Goal: Transaction & Acquisition: Purchase product/service

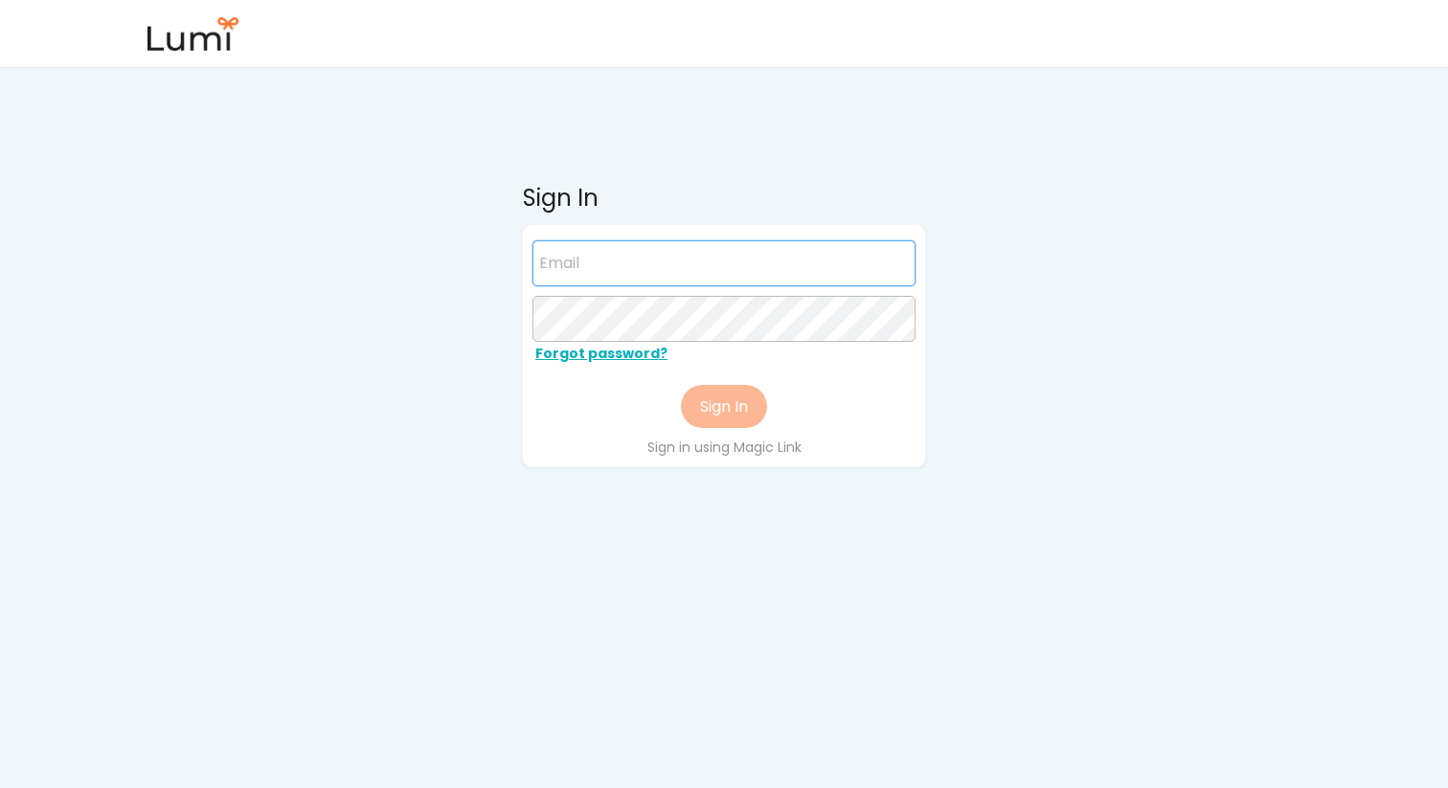
click at [676, 258] on input "email" at bounding box center [724, 263] width 383 height 46
click at [672, 265] on input "email" at bounding box center [724, 263] width 383 height 46
click at [750, 450] on div "Sign in using Magic Link" at bounding box center [725, 447] width 160 height 19
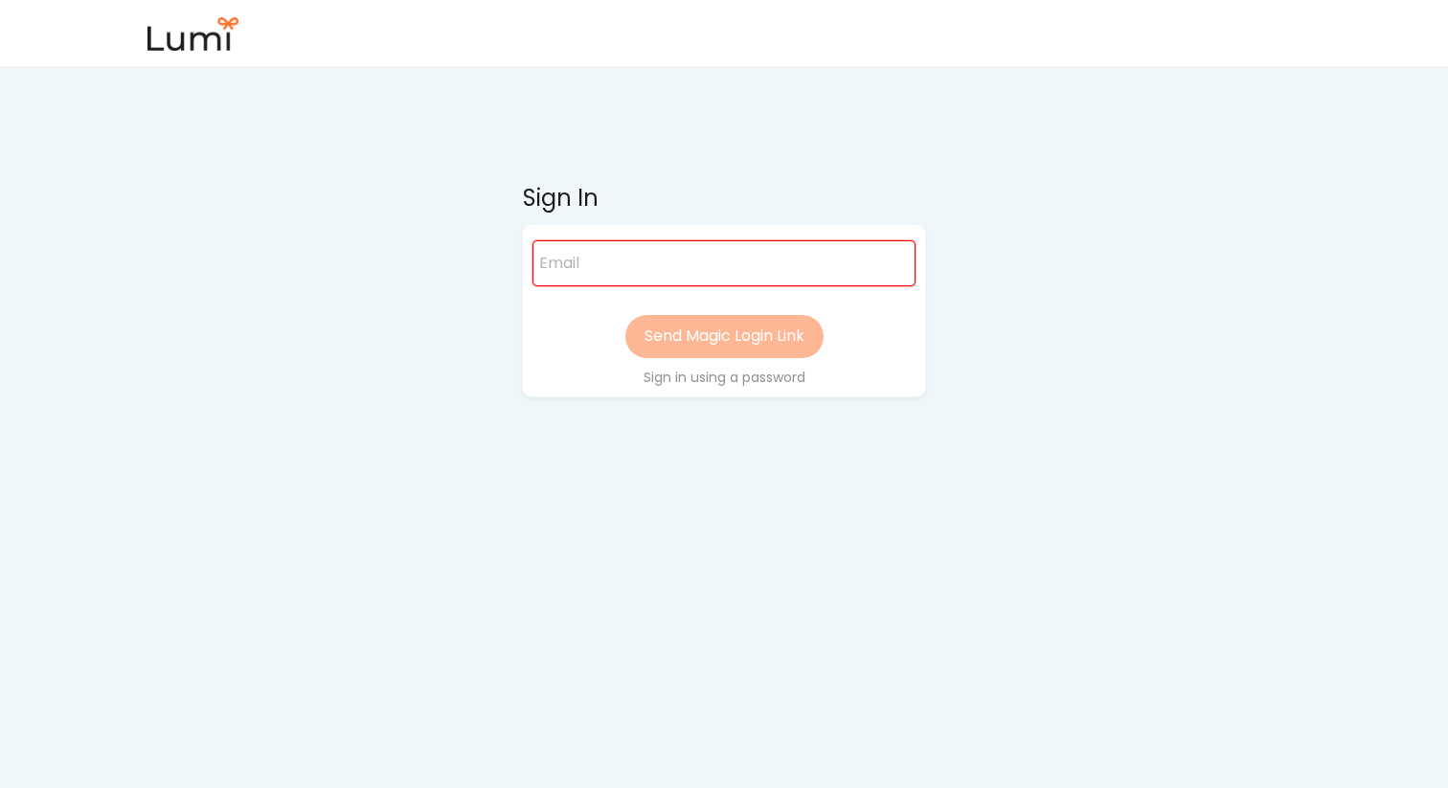
click at [594, 239] on div at bounding box center [629, 238] width 192 height 6
click at [597, 261] on input "email" at bounding box center [724, 263] width 383 height 46
type input "x"
paste input "jess@foundersedge.com"
type input "jess@foundersedge.com"
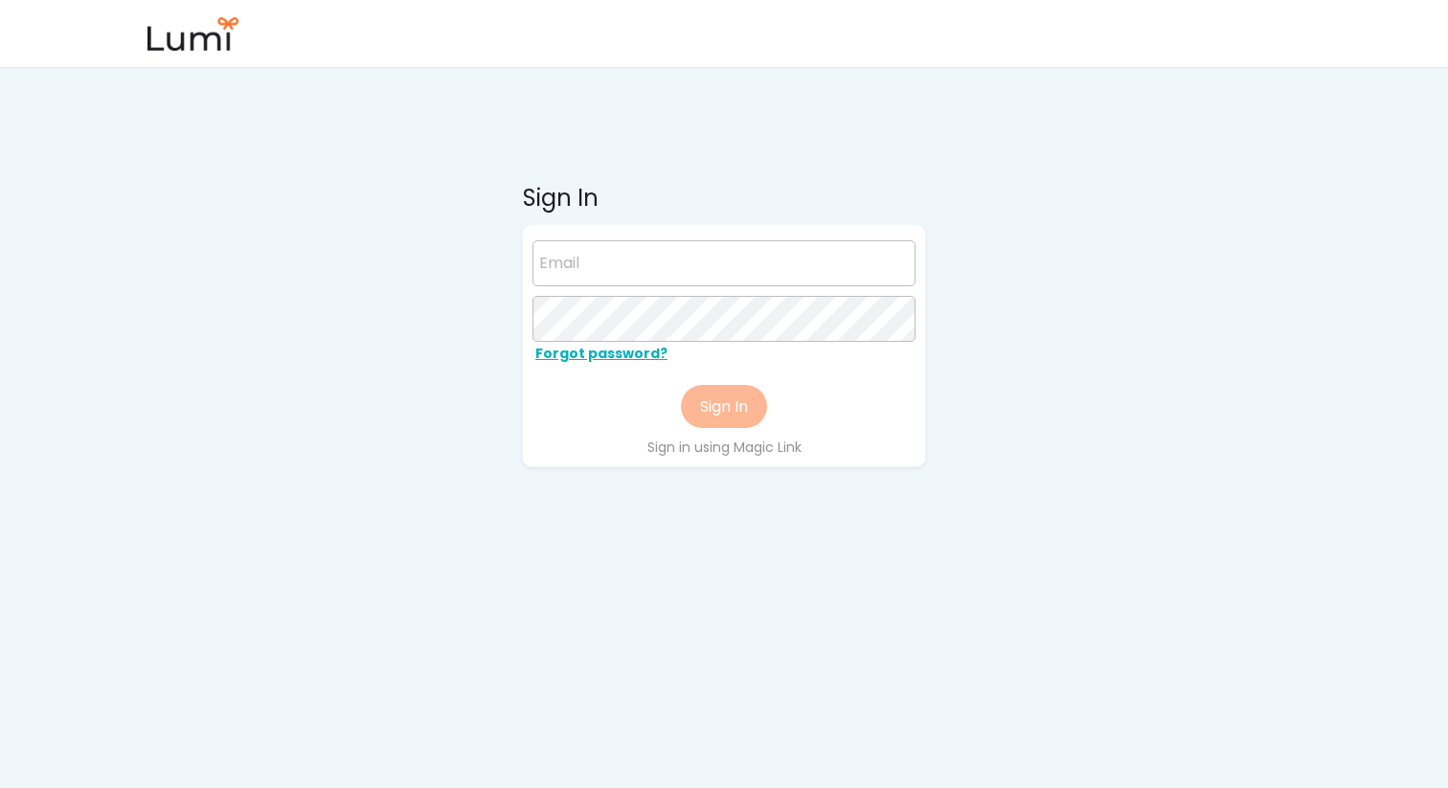
click at [740, 452] on div "Sign in using Magic Link" at bounding box center [725, 447] width 160 height 19
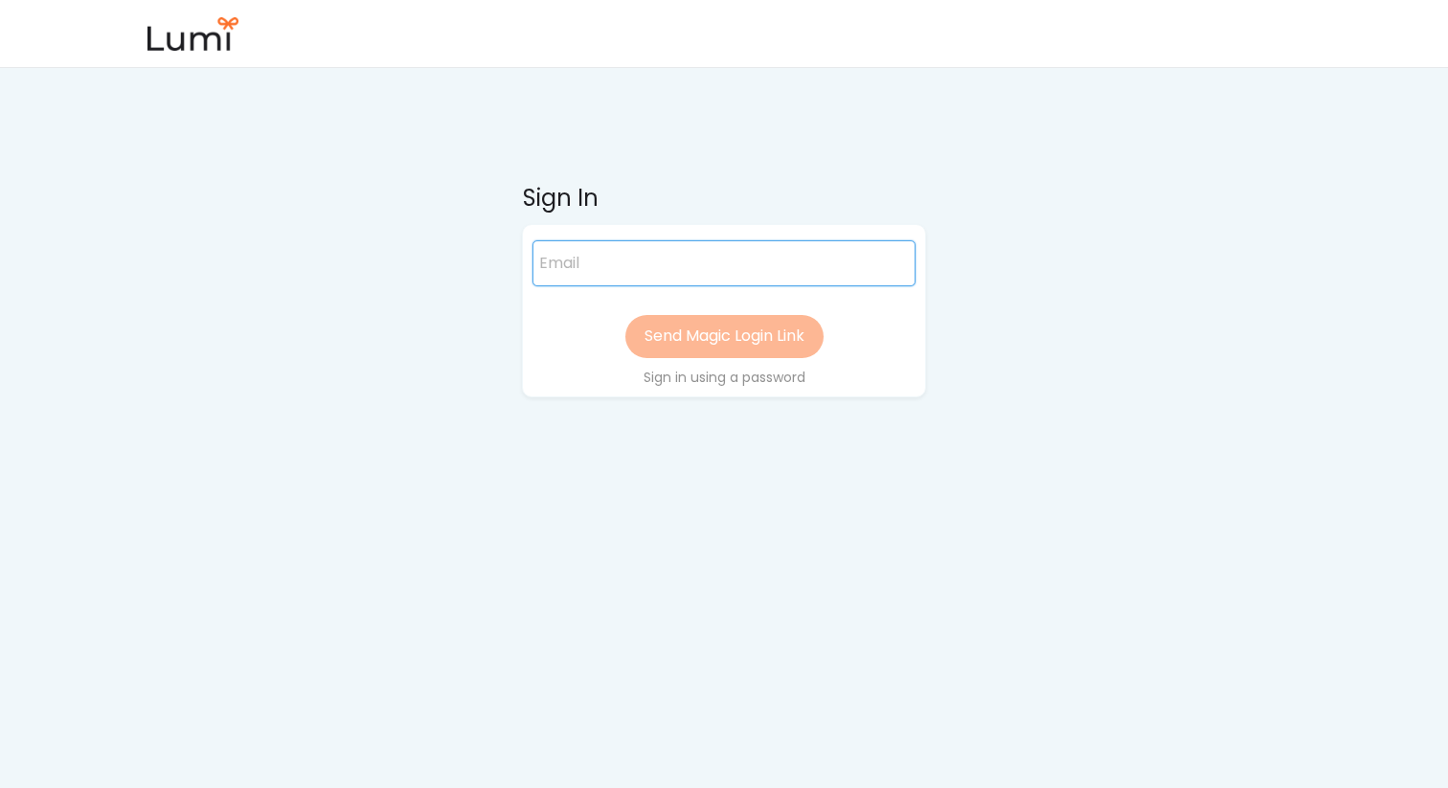
click at [627, 249] on input "email" at bounding box center [724, 263] width 383 height 46
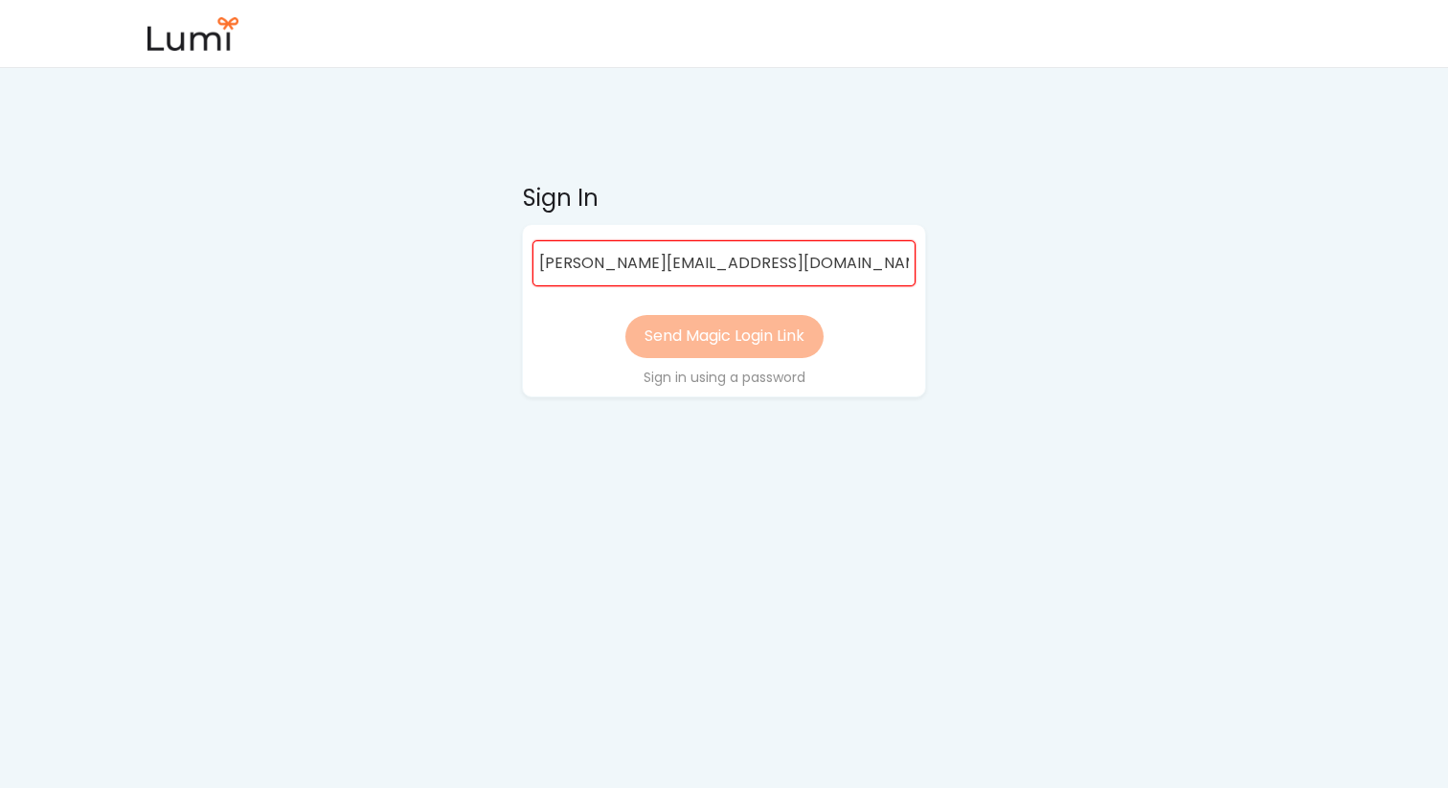
type input "jess@raiz.vc"
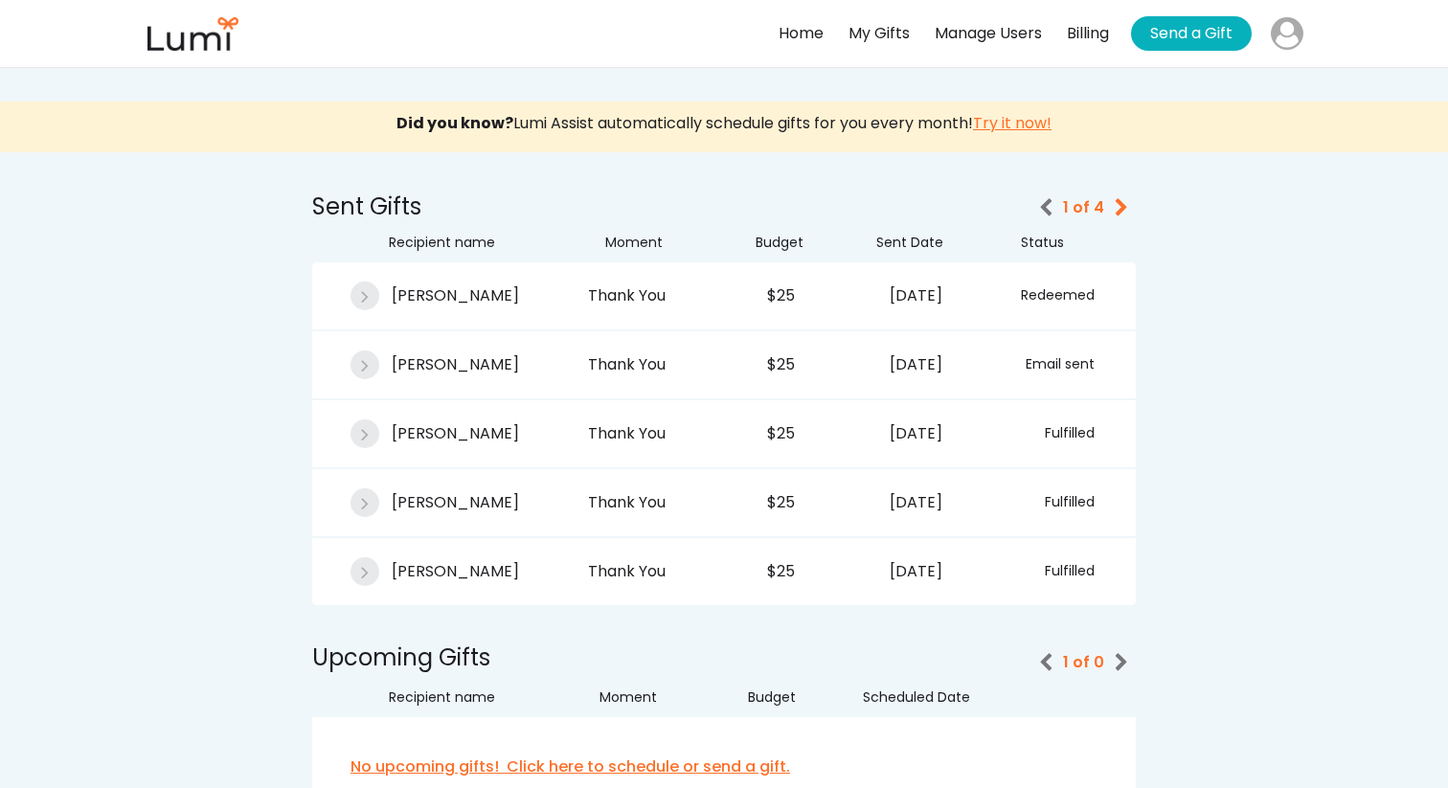
click at [1176, 36] on button "Send a Gift" at bounding box center [1191, 33] width 121 height 34
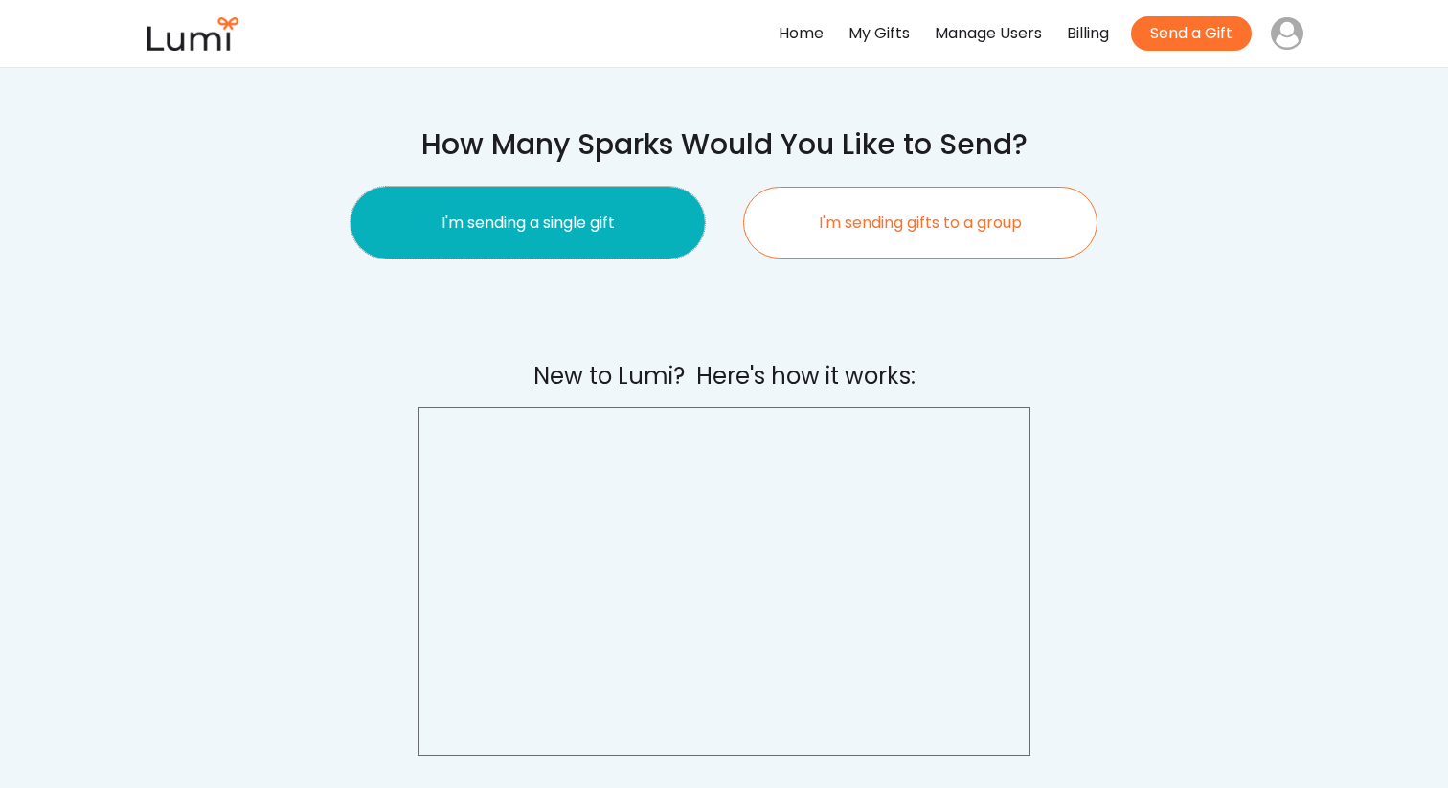
click at [496, 239] on button "I'm sending a single gift" at bounding box center [528, 223] width 354 height 72
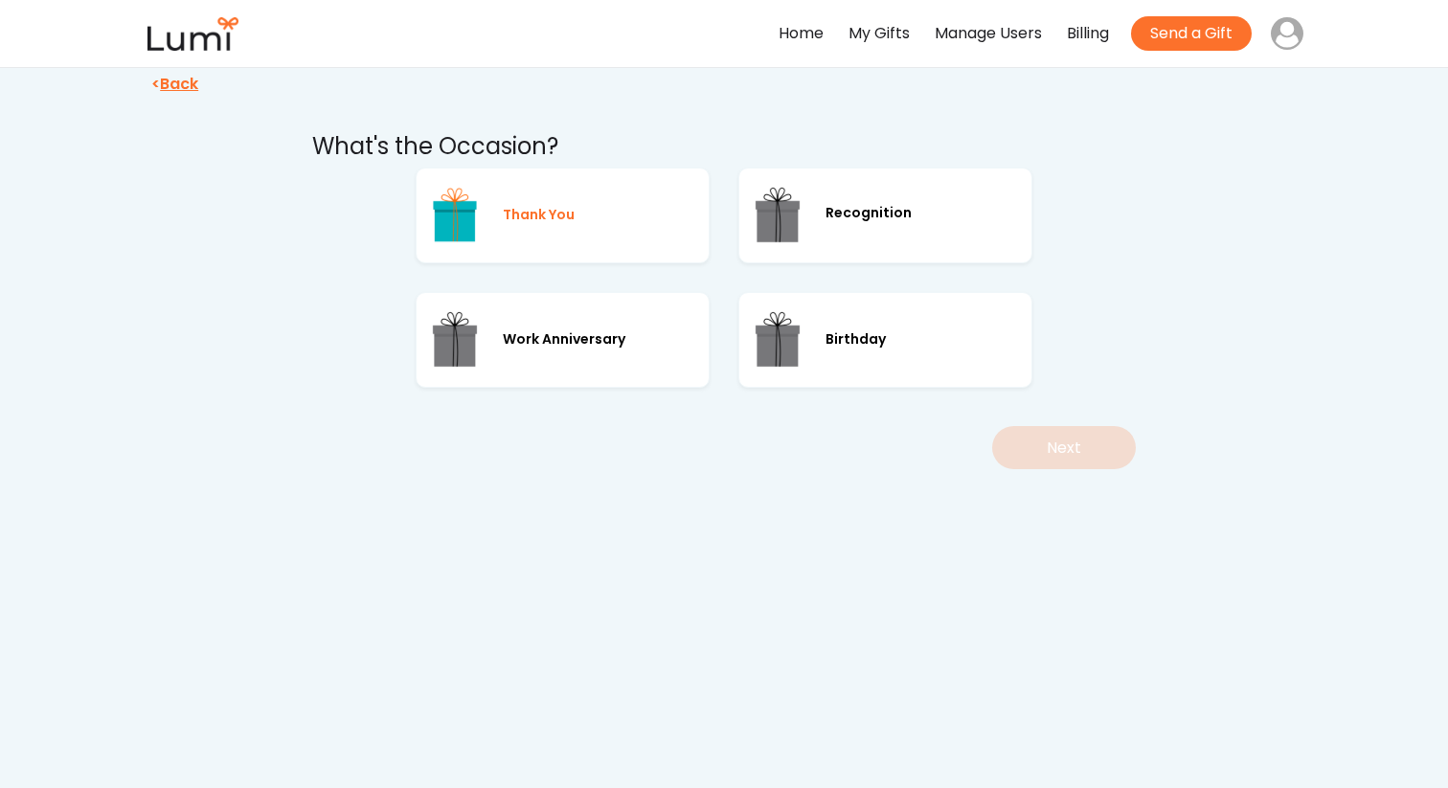
click at [582, 230] on div "Thank You" at bounding box center [563, 216] width 294 height 96
click at [1107, 443] on button "Next" at bounding box center [1064, 447] width 144 height 43
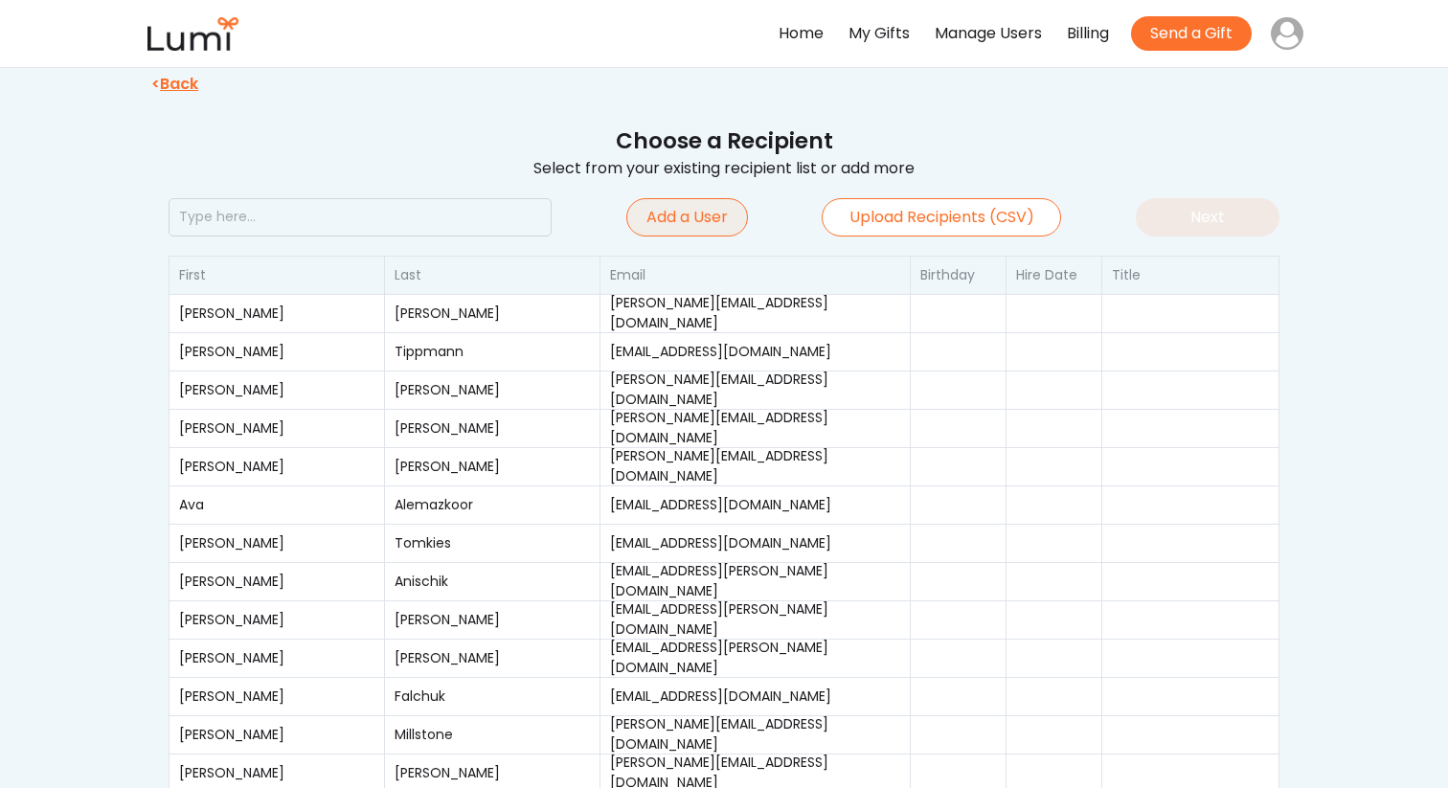
click at [658, 224] on button "Add a User" at bounding box center [687, 217] width 122 height 38
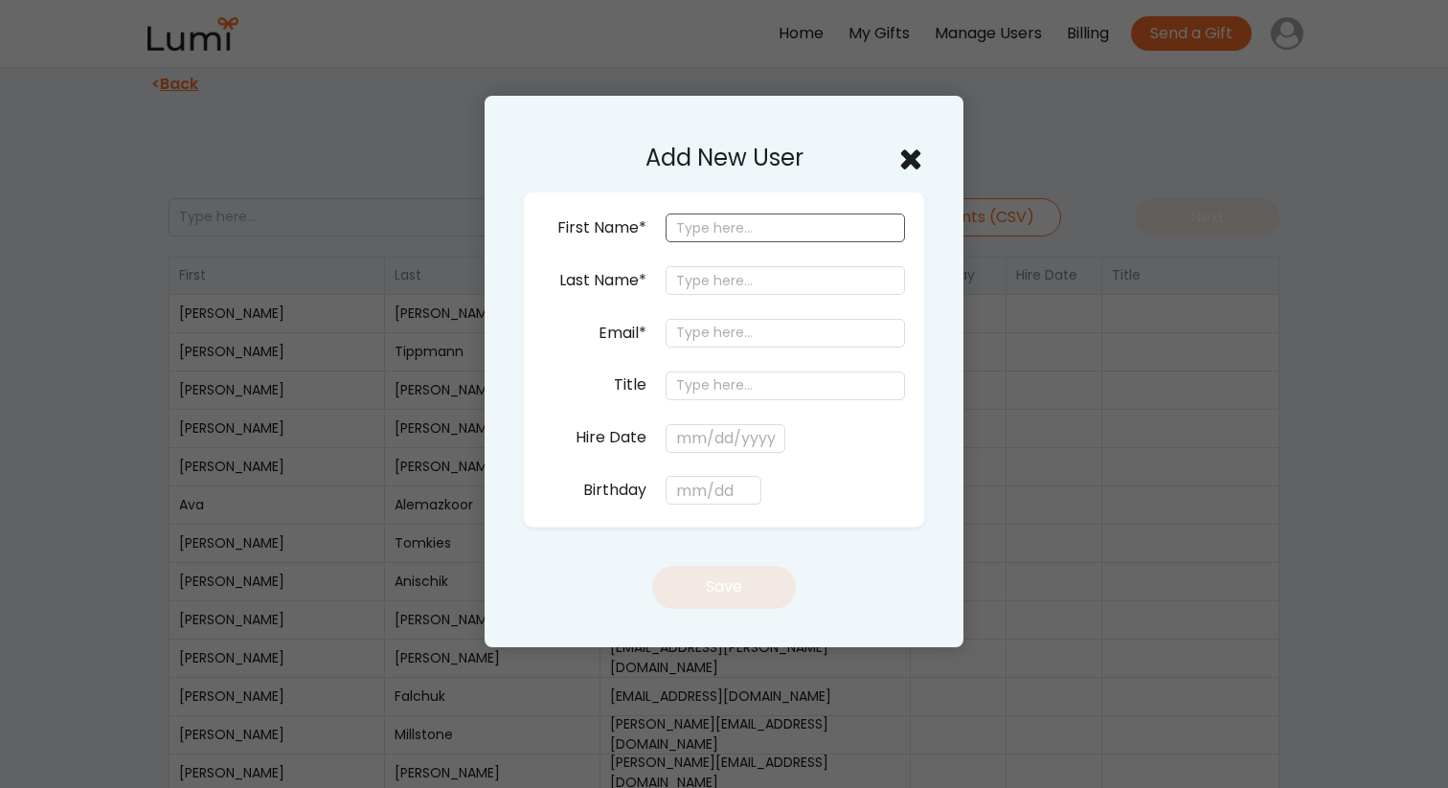
click at [753, 217] on input "input" at bounding box center [785, 228] width 239 height 29
type input "Conor"
type input "Plunkett"
click at [741, 332] on input "email" at bounding box center [785, 333] width 239 height 29
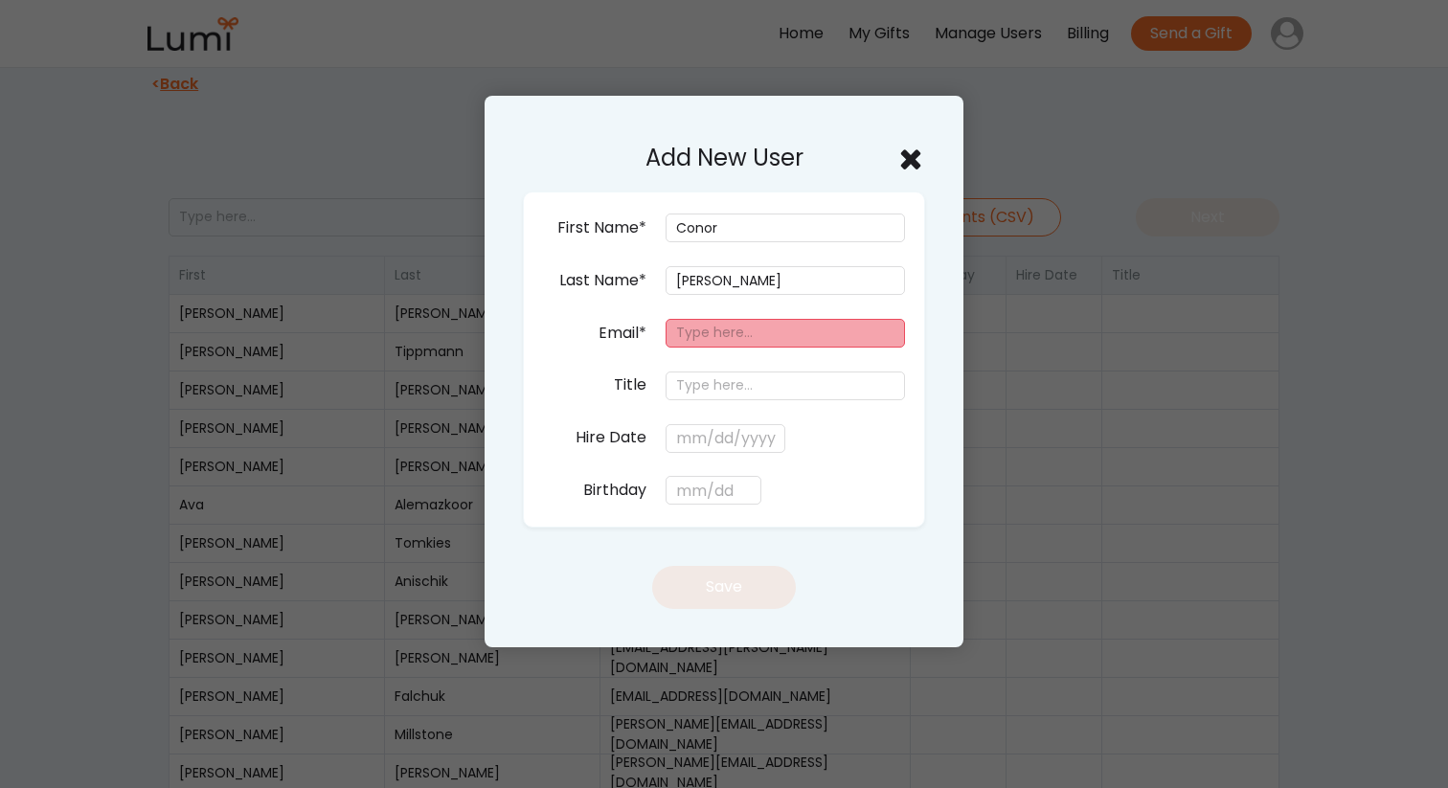
paste input "conplunkett@gmail.com"
type input "conplunkett@gmail.com"
drag, startPoint x: 853, startPoint y: 329, endPoint x: 624, endPoint y: 325, distance: 229.9
click at [624, 325] on div "Email* conplunkett@gmail.com" at bounding box center [750, 334] width 309 height 34
paste input "conplunkett@gmail.com"
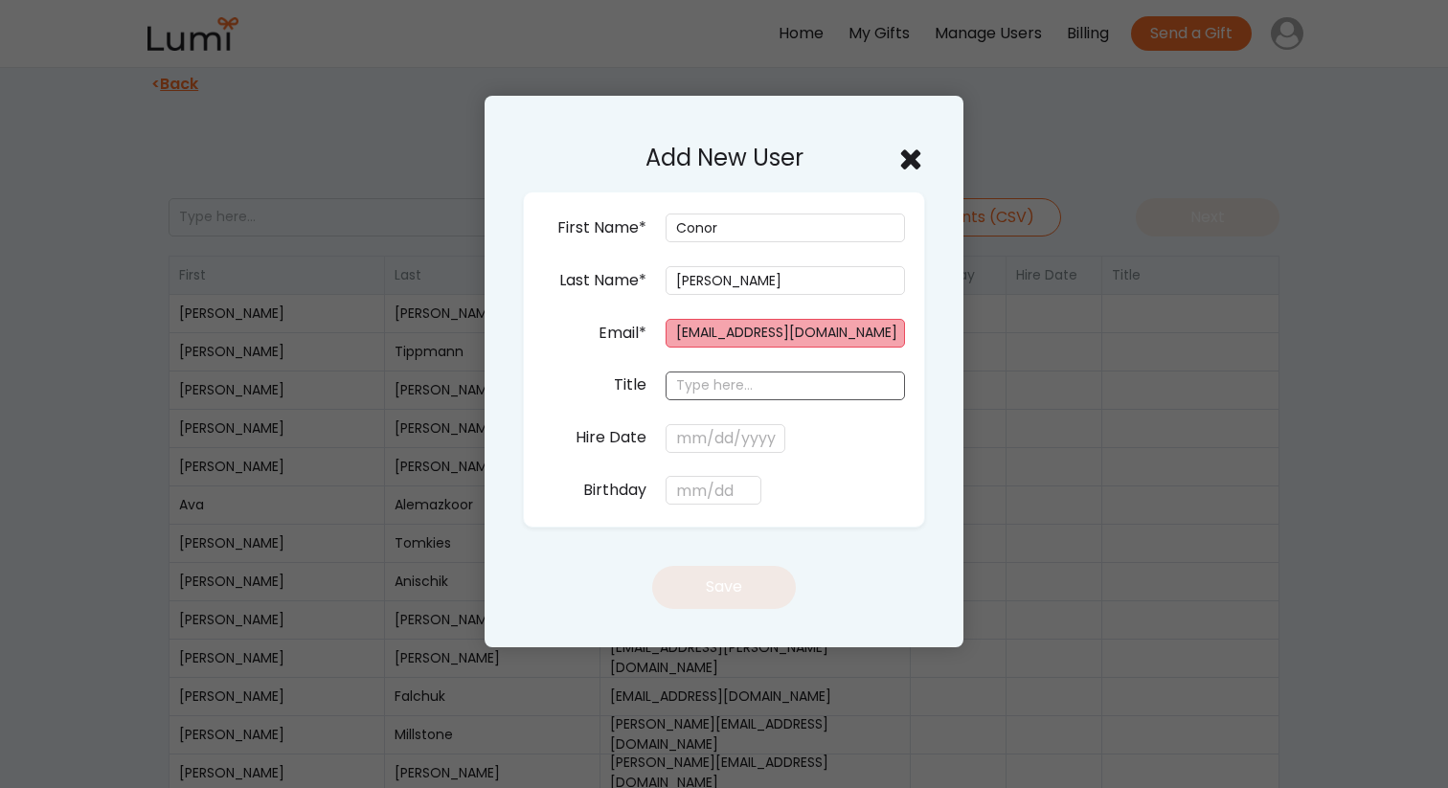
type input "conplunkett@gmail.com"
click at [753, 389] on input "input" at bounding box center [785, 386] width 239 height 29
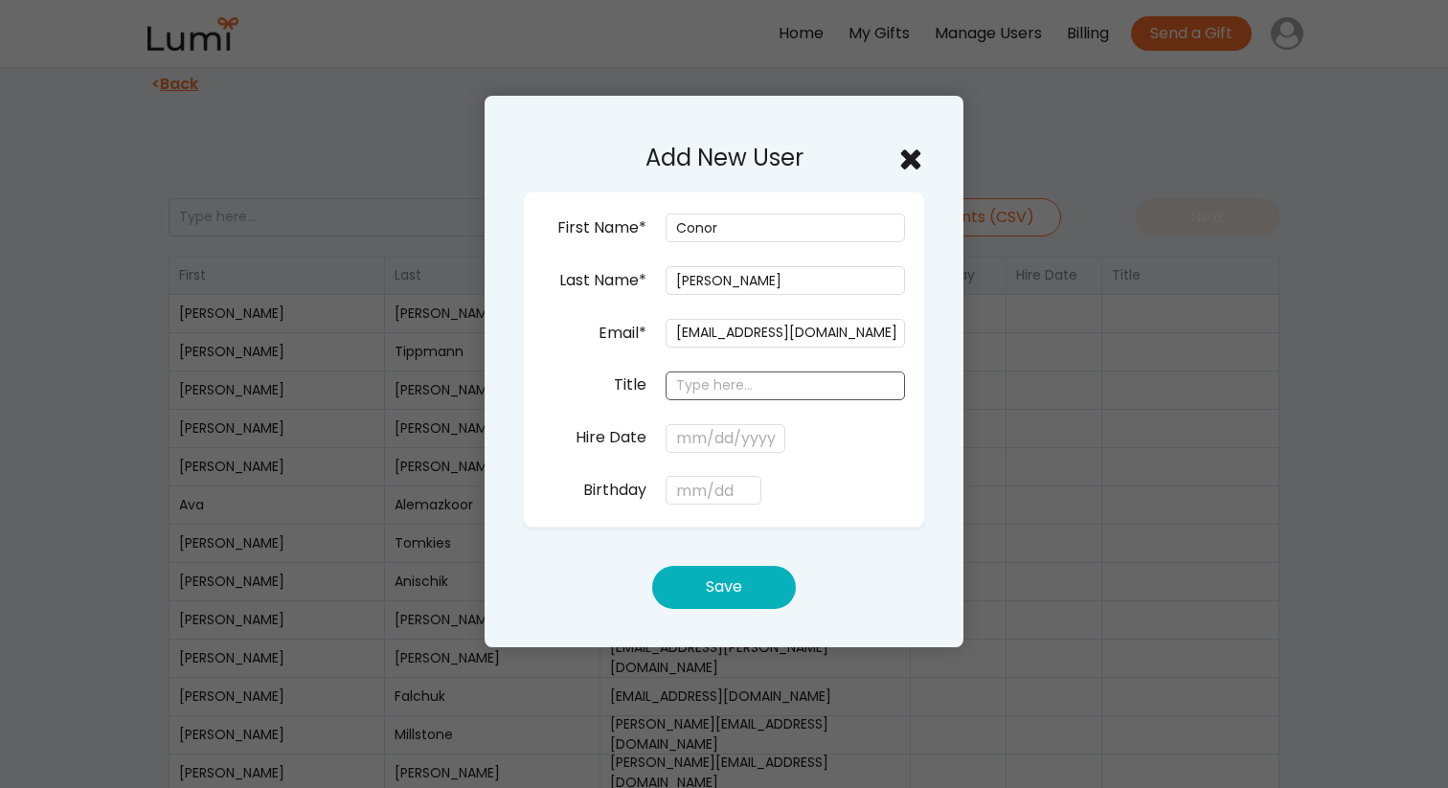
click at [743, 591] on button "Save" at bounding box center [724, 587] width 144 height 43
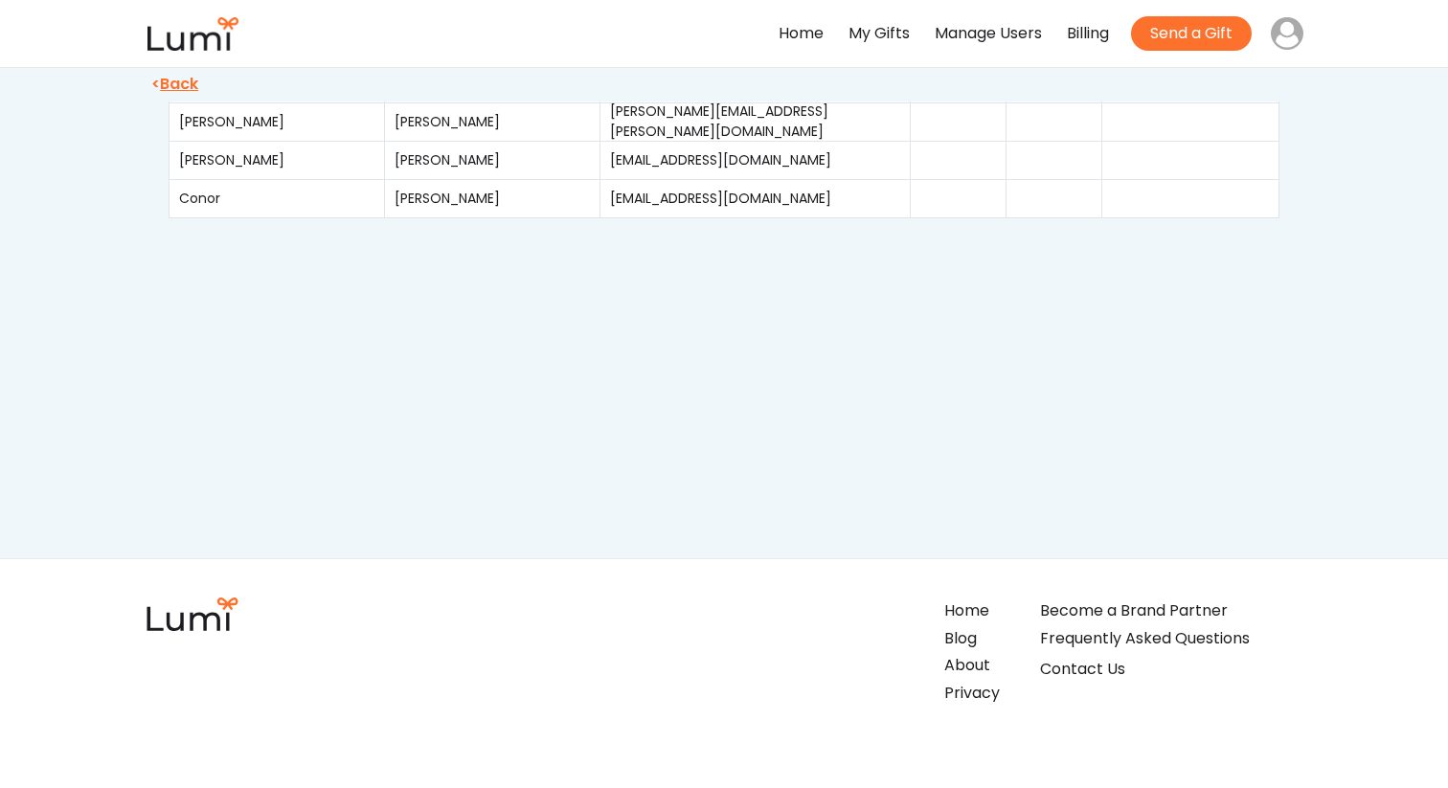
scroll to position [638, 0]
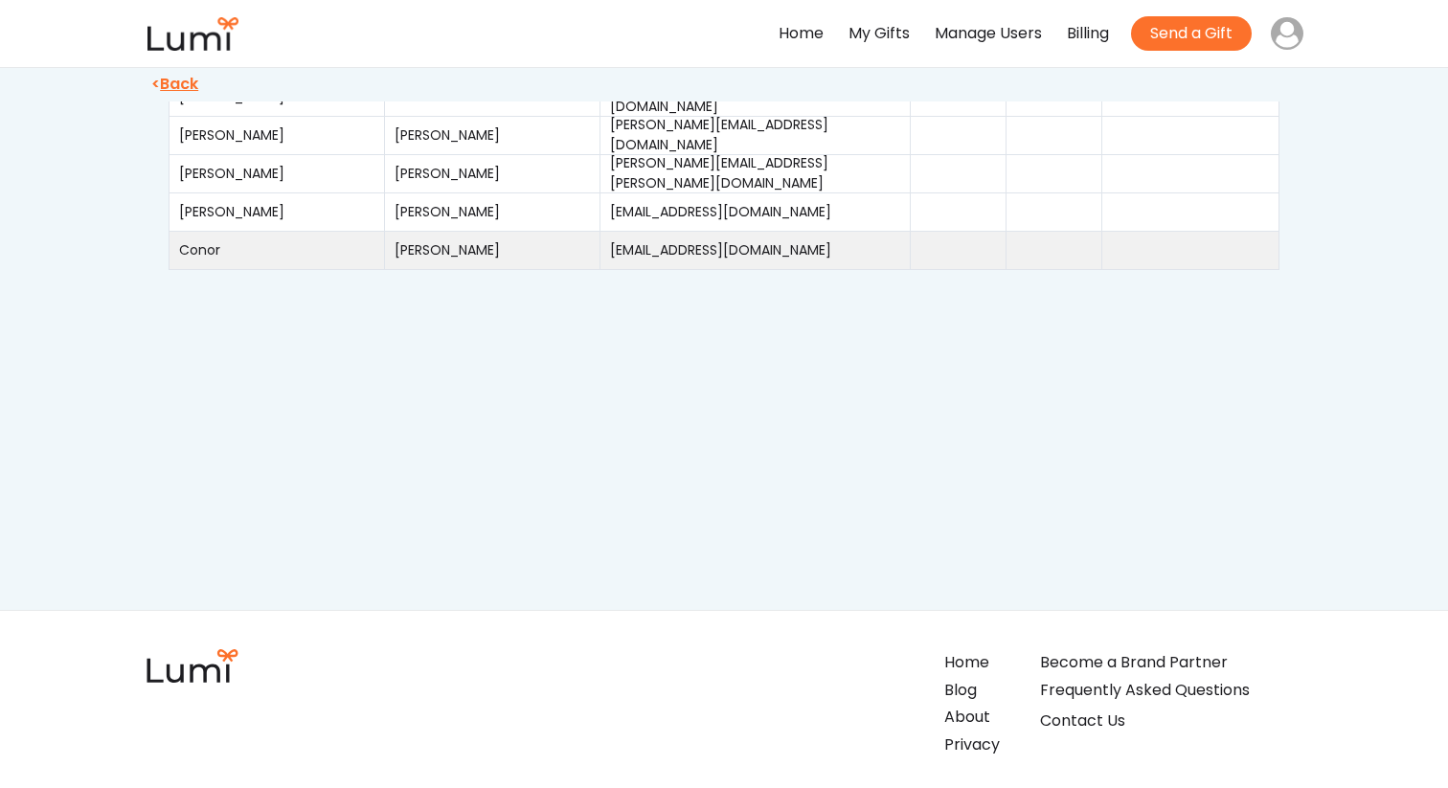
click at [828, 246] on div "conplunkett@gmail.com" at bounding box center [755, 250] width 291 height 20
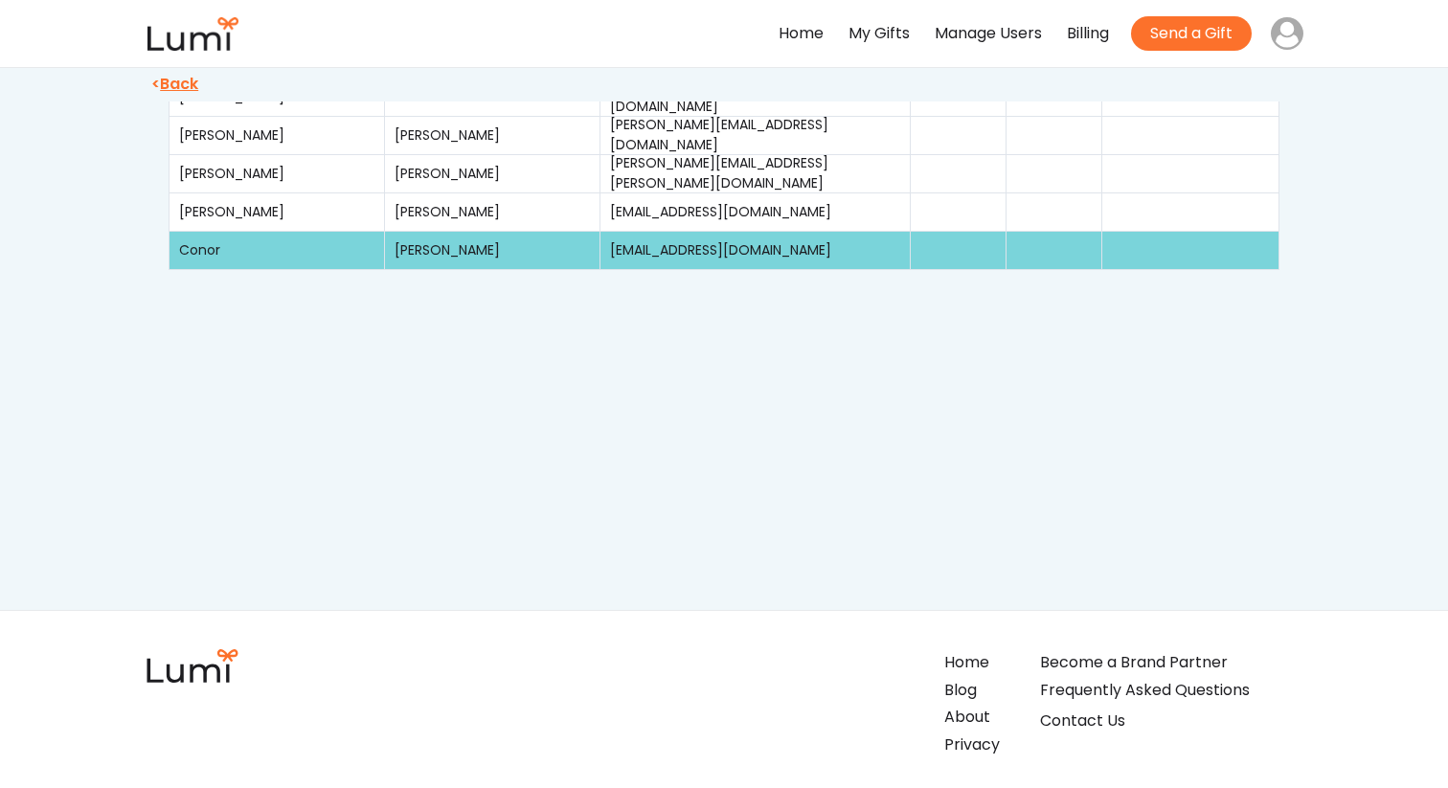
scroll to position [0, 0]
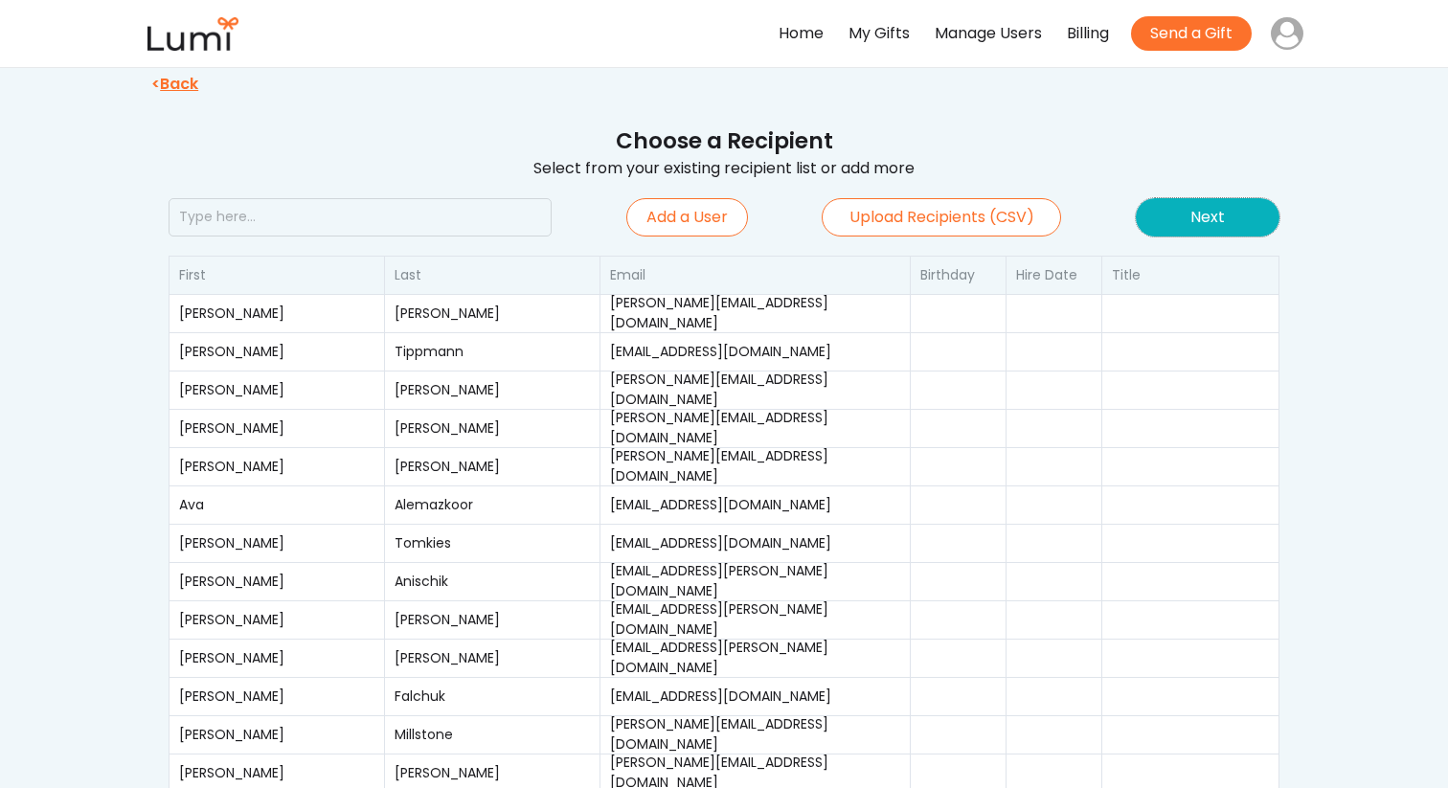
click at [1207, 229] on button "Next" at bounding box center [1208, 217] width 144 height 38
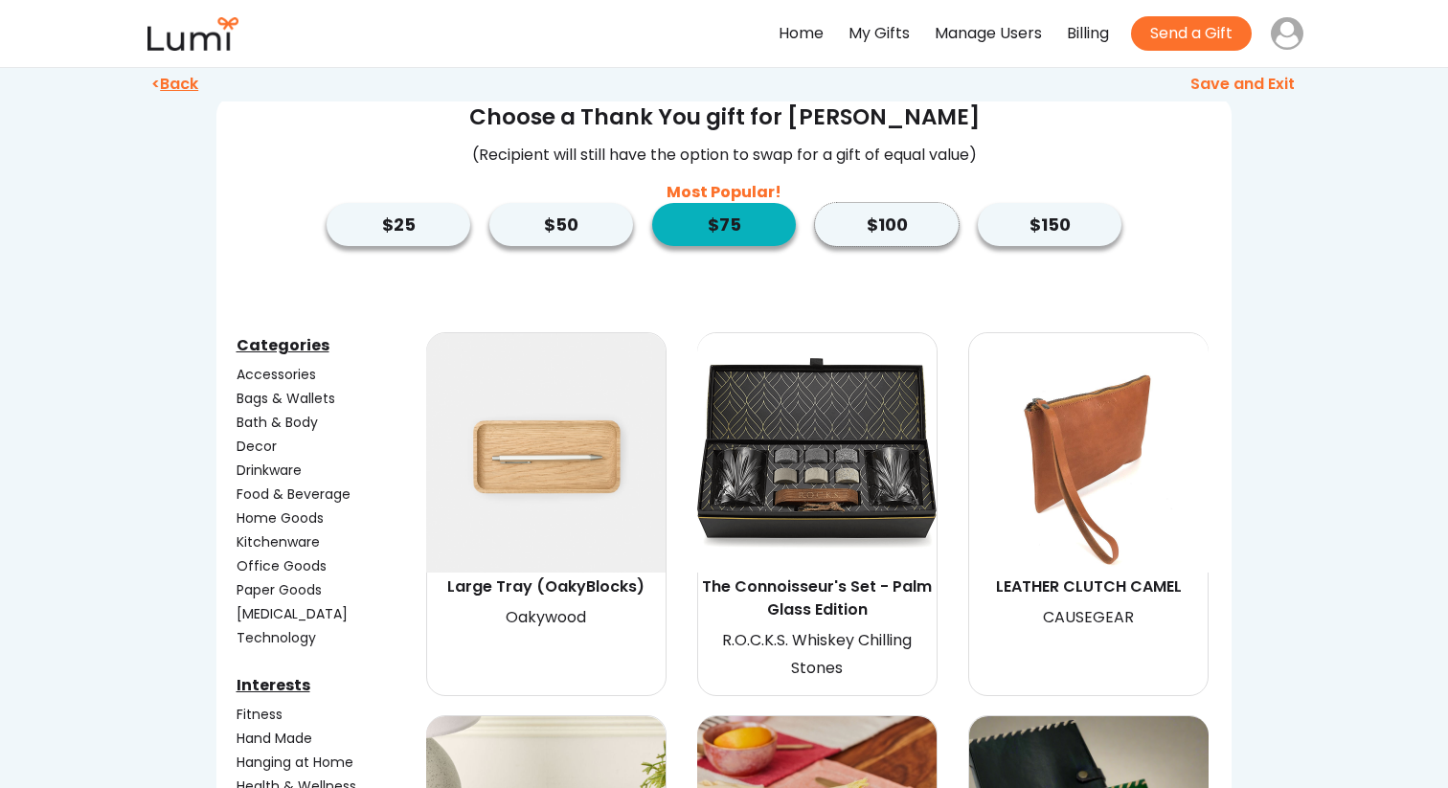
click at [868, 215] on button "$100" at bounding box center [887, 224] width 144 height 43
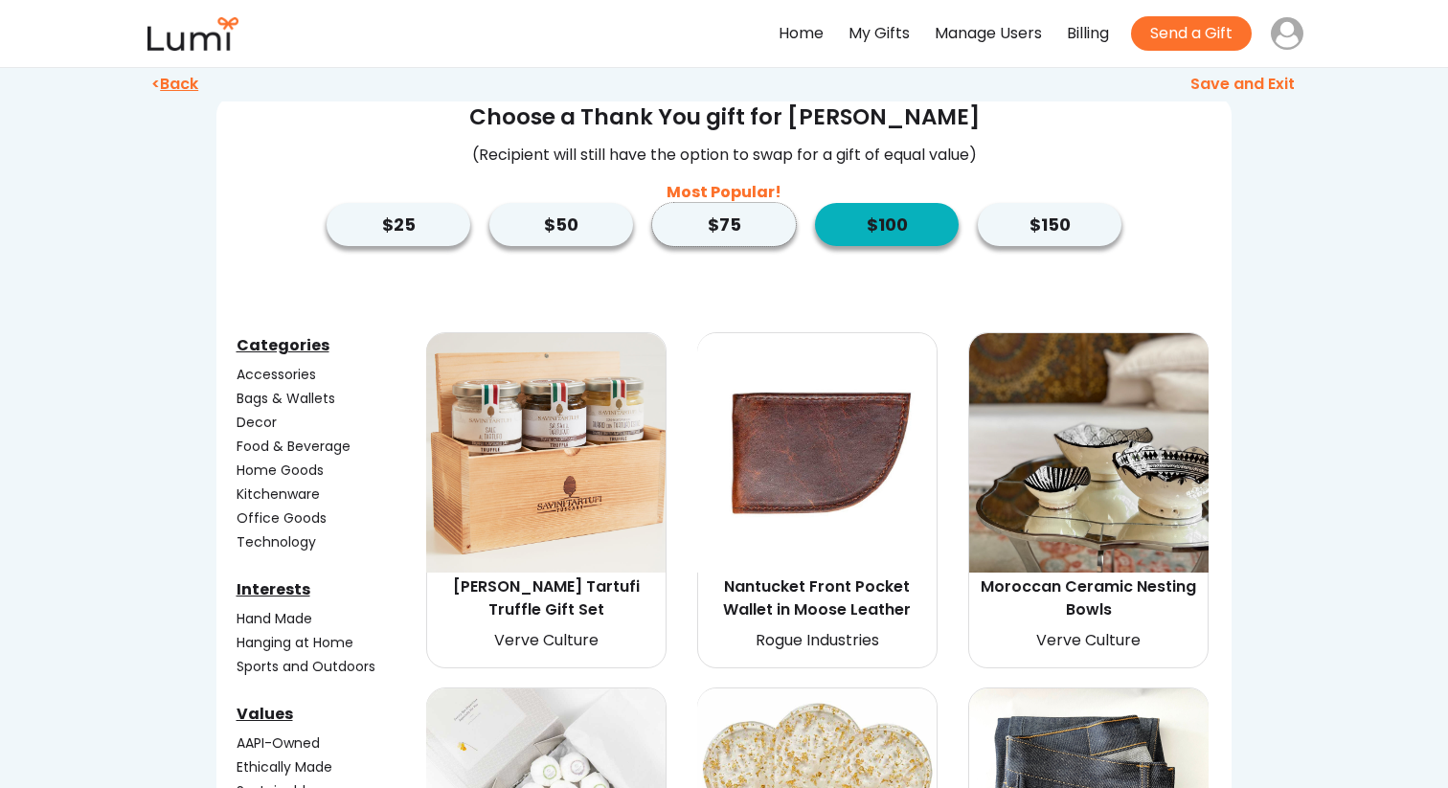
click at [762, 233] on button "$75" at bounding box center [724, 224] width 144 height 43
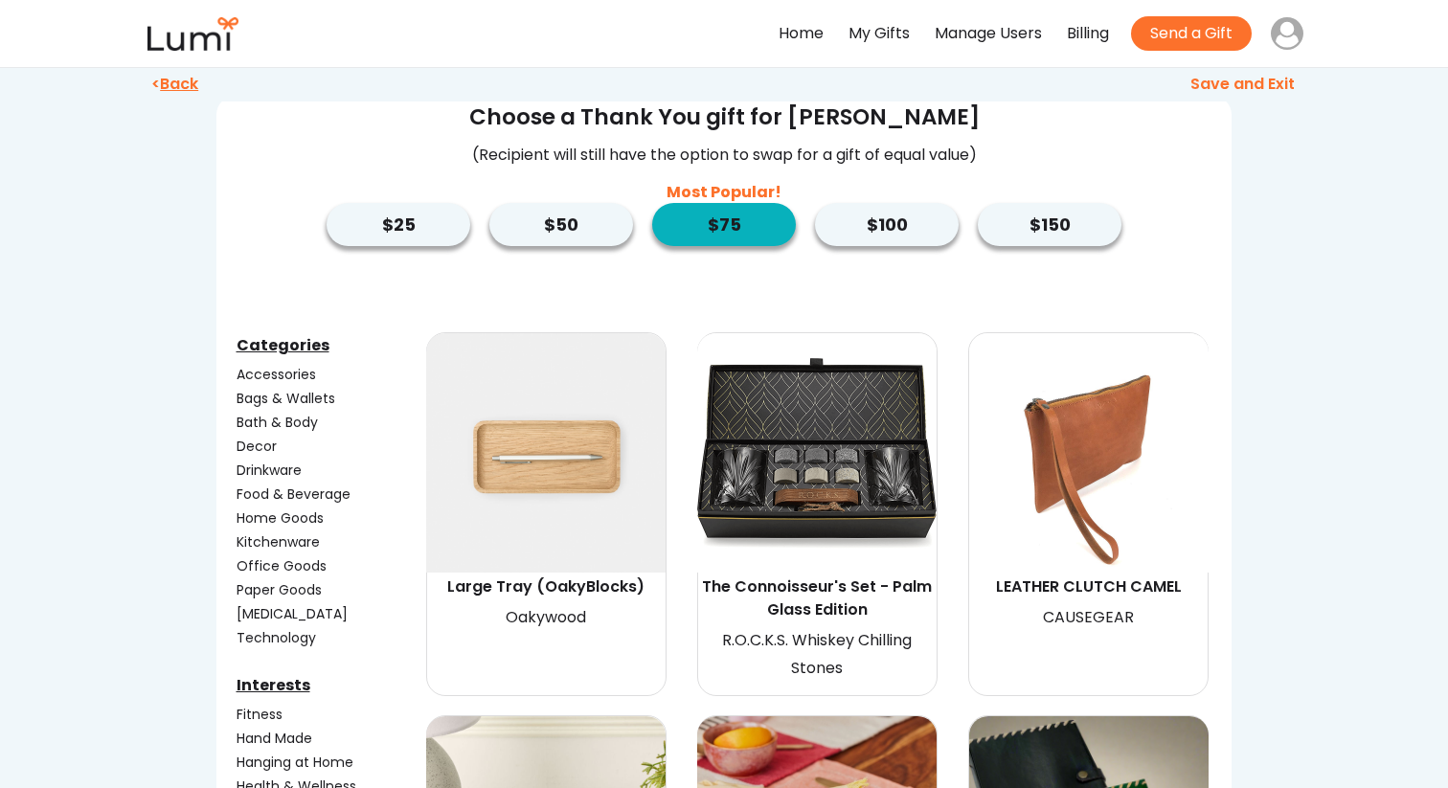
click at [759, 216] on button "$75" at bounding box center [724, 224] width 144 height 43
click at [744, 227] on button "$75" at bounding box center [724, 224] width 144 height 43
click at [1215, 93] on div "Save and Exit" at bounding box center [1014, 87] width 571 height 19
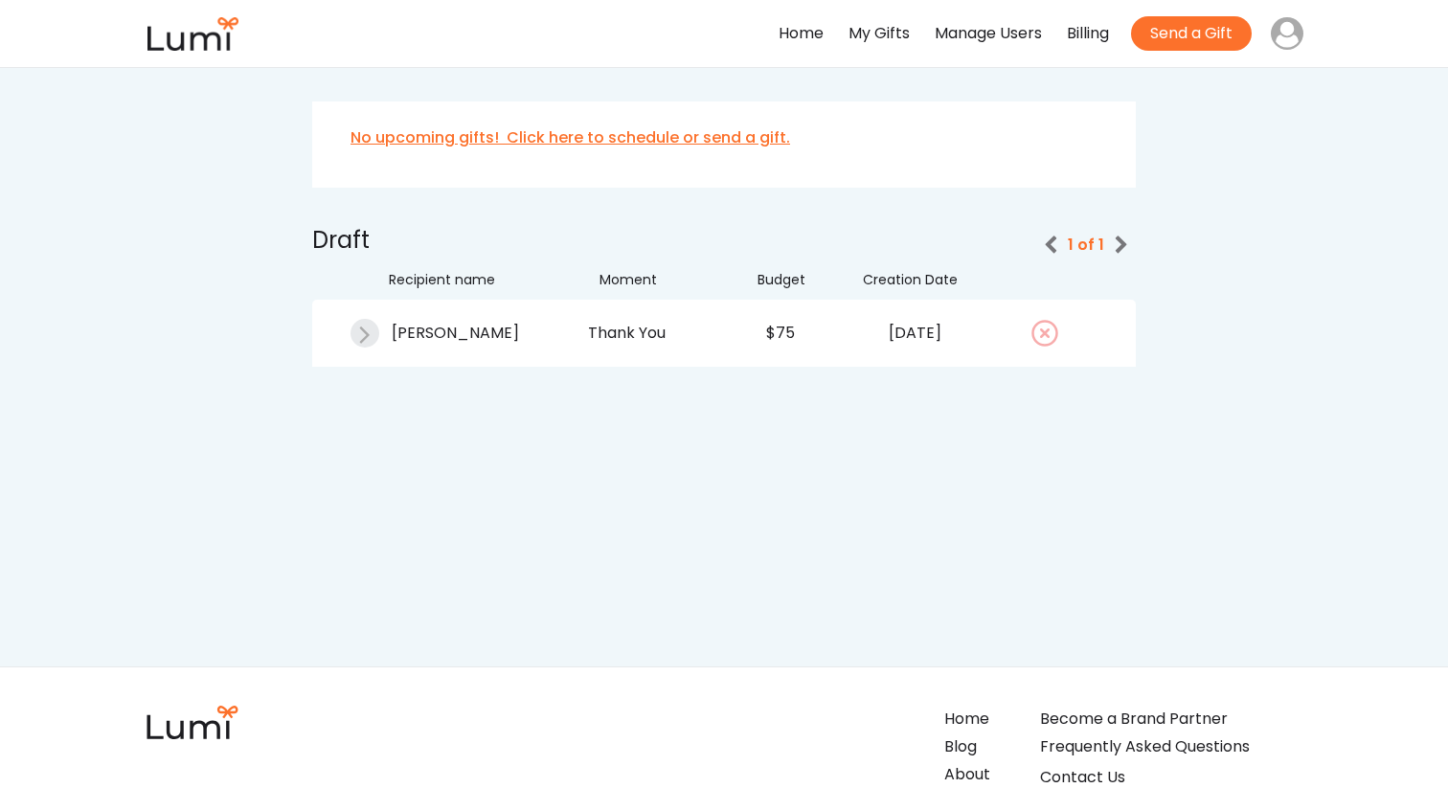
scroll to position [657, 0]
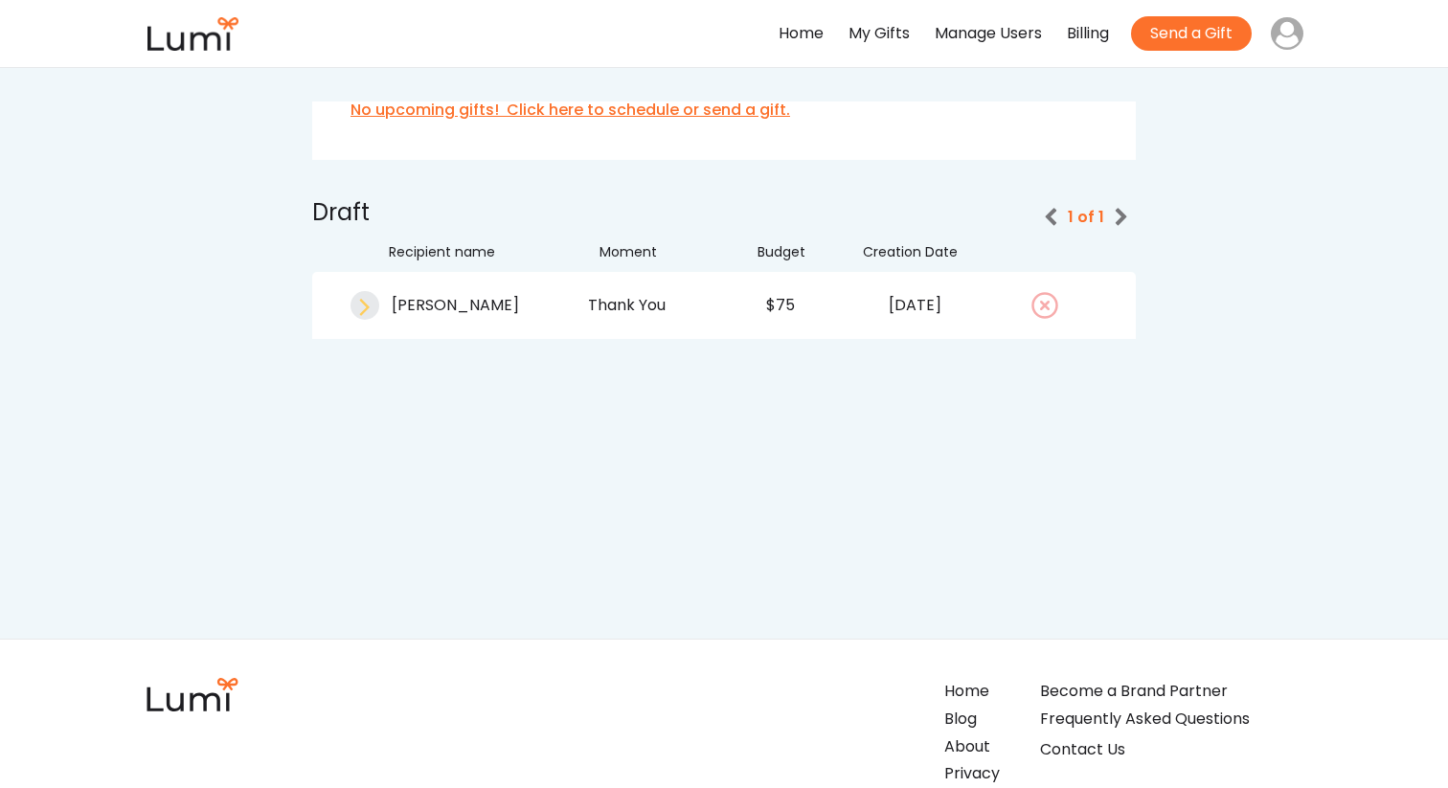
click at [366, 300] on icon at bounding box center [365, 305] width 29 height 29
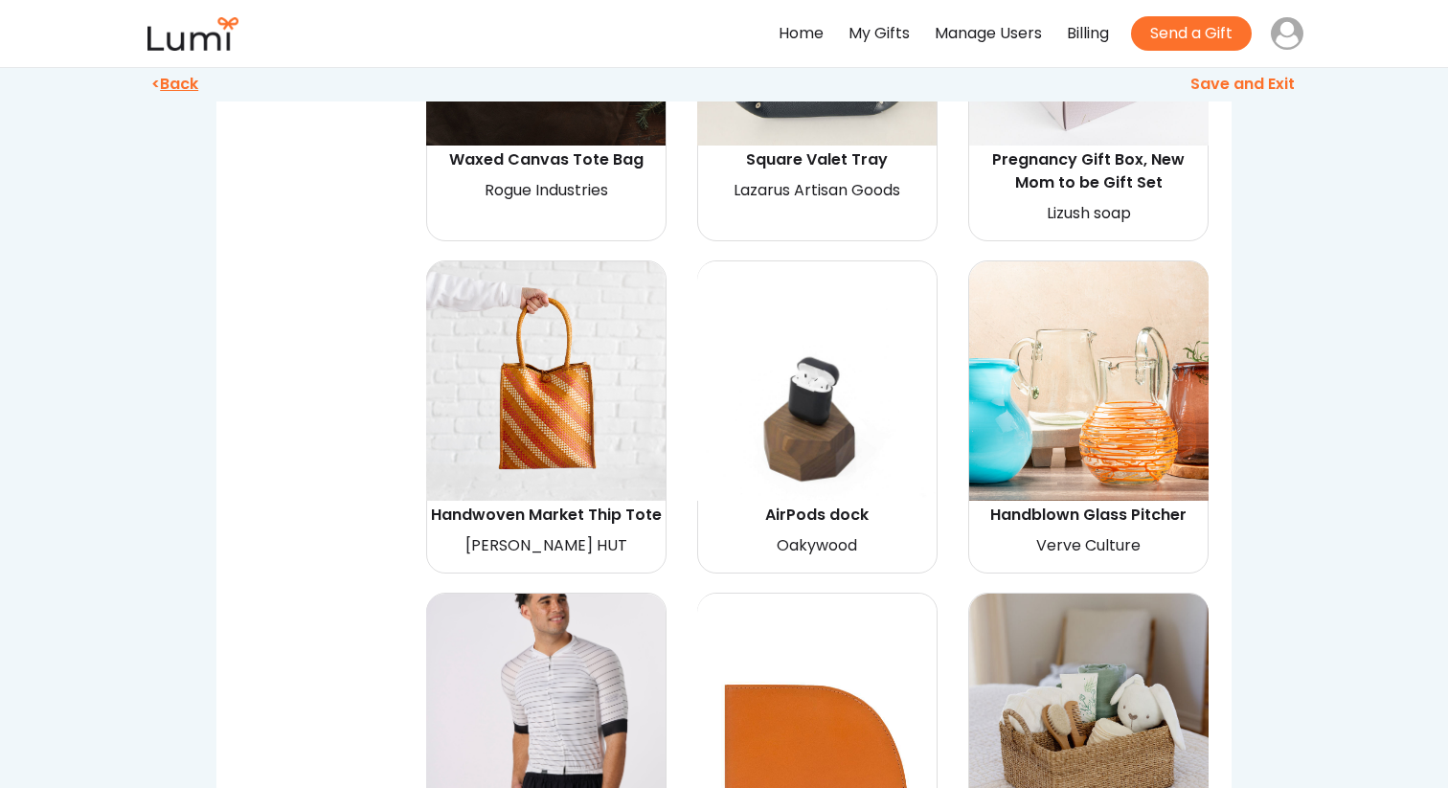
scroll to position [2563, 0]
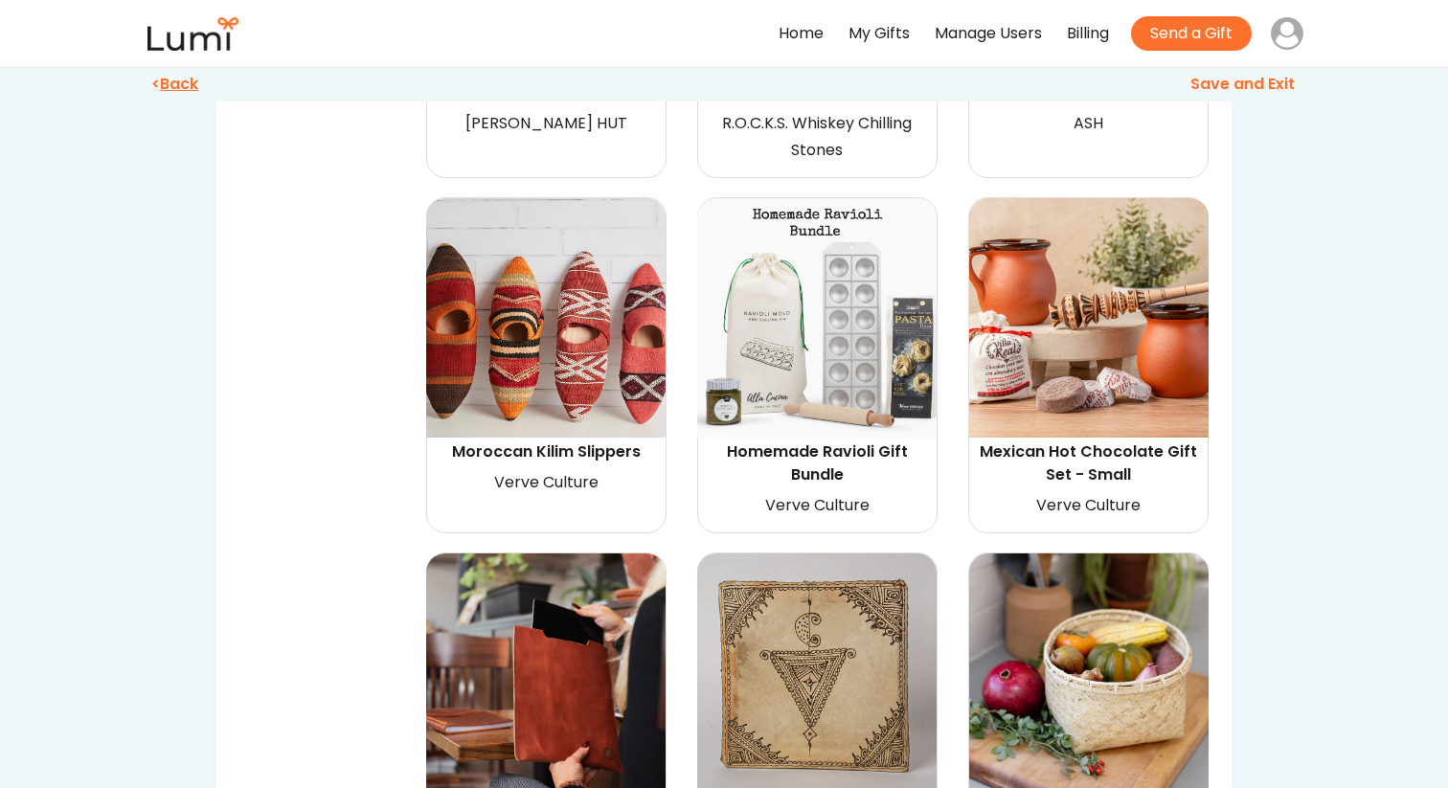
scroll to position [3728, 0]
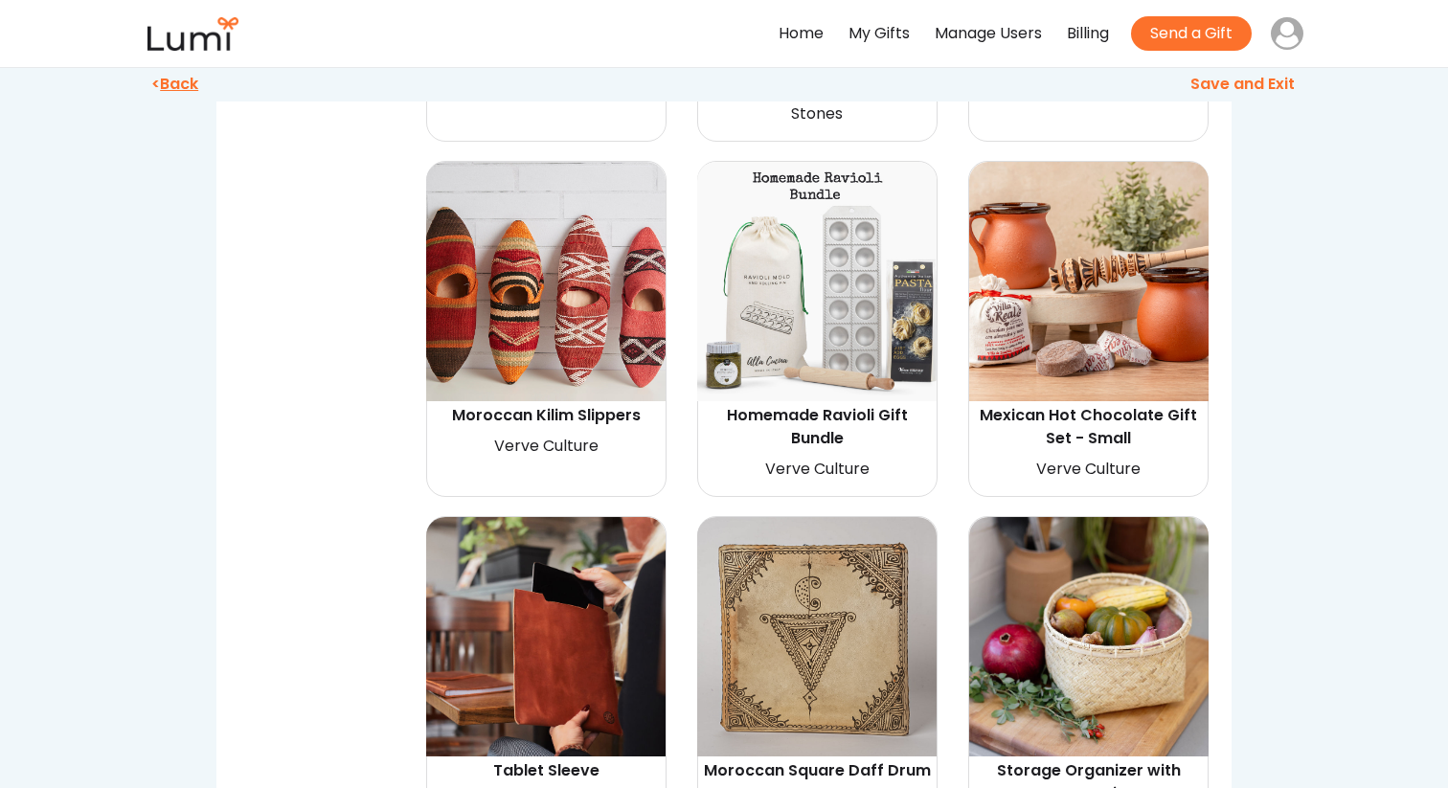
click at [842, 339] on img at bounding box center [816, 281] width 239 height 239
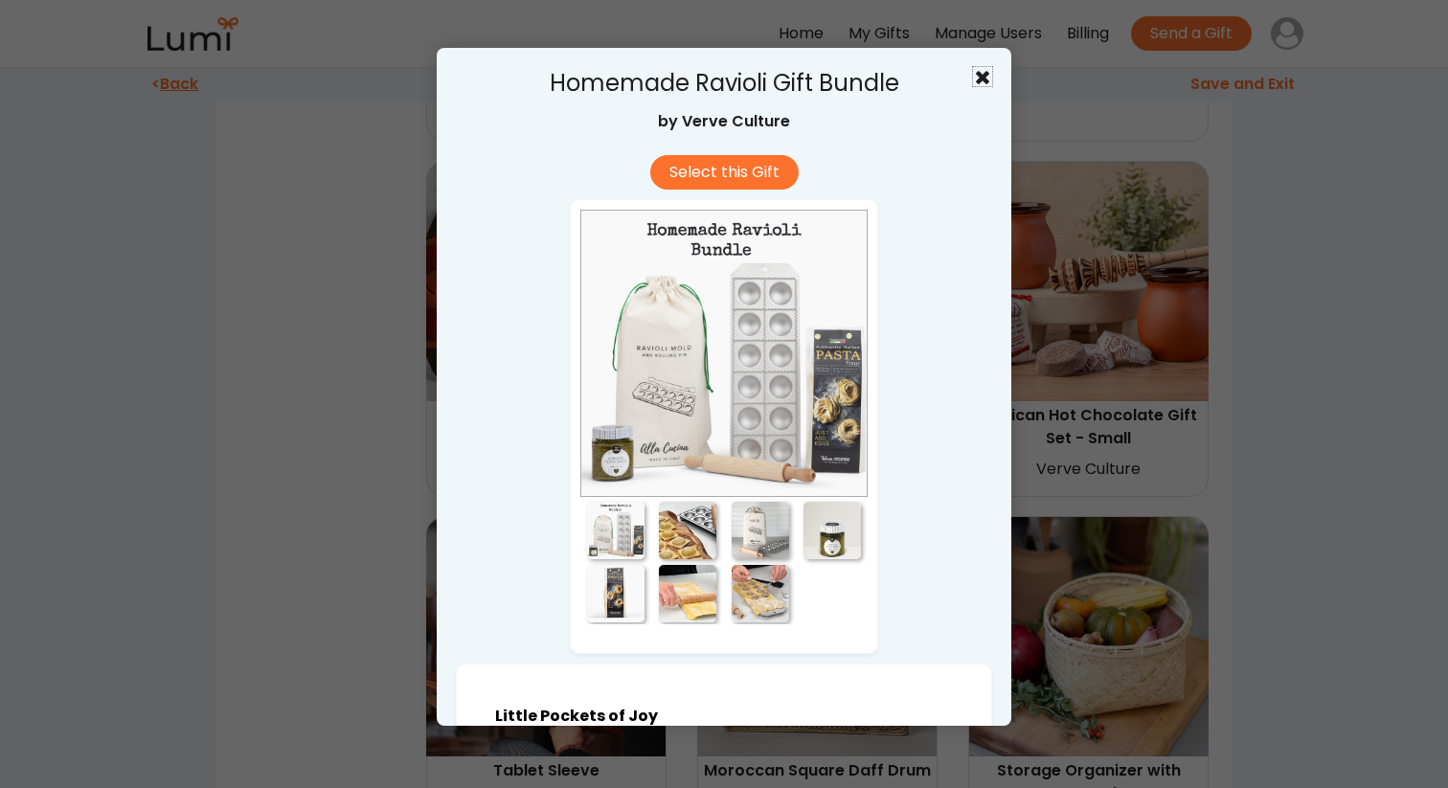
click at [986, 79] on use at bounding box center [982, 77] width 13 height 13
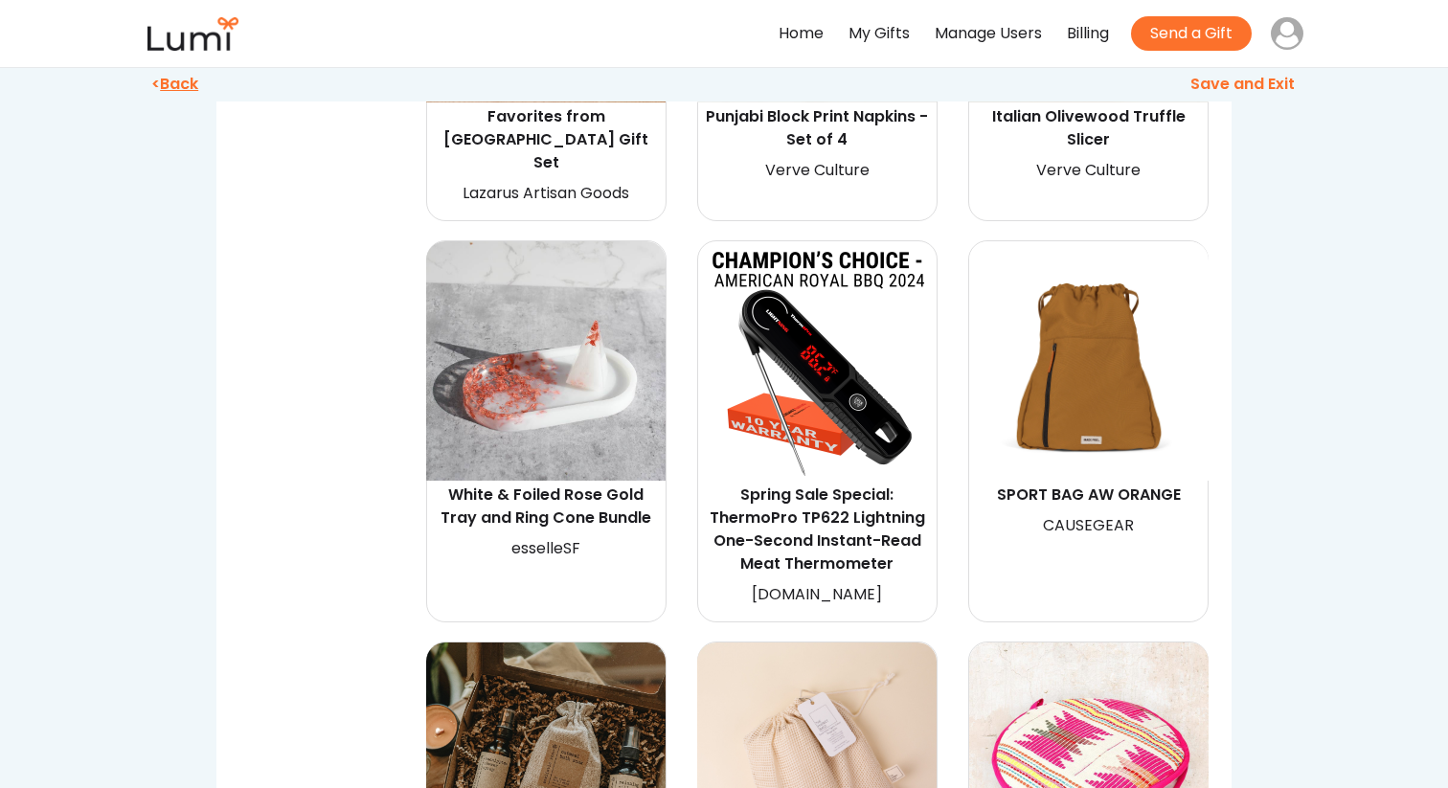
scroll to position [6964, 0]
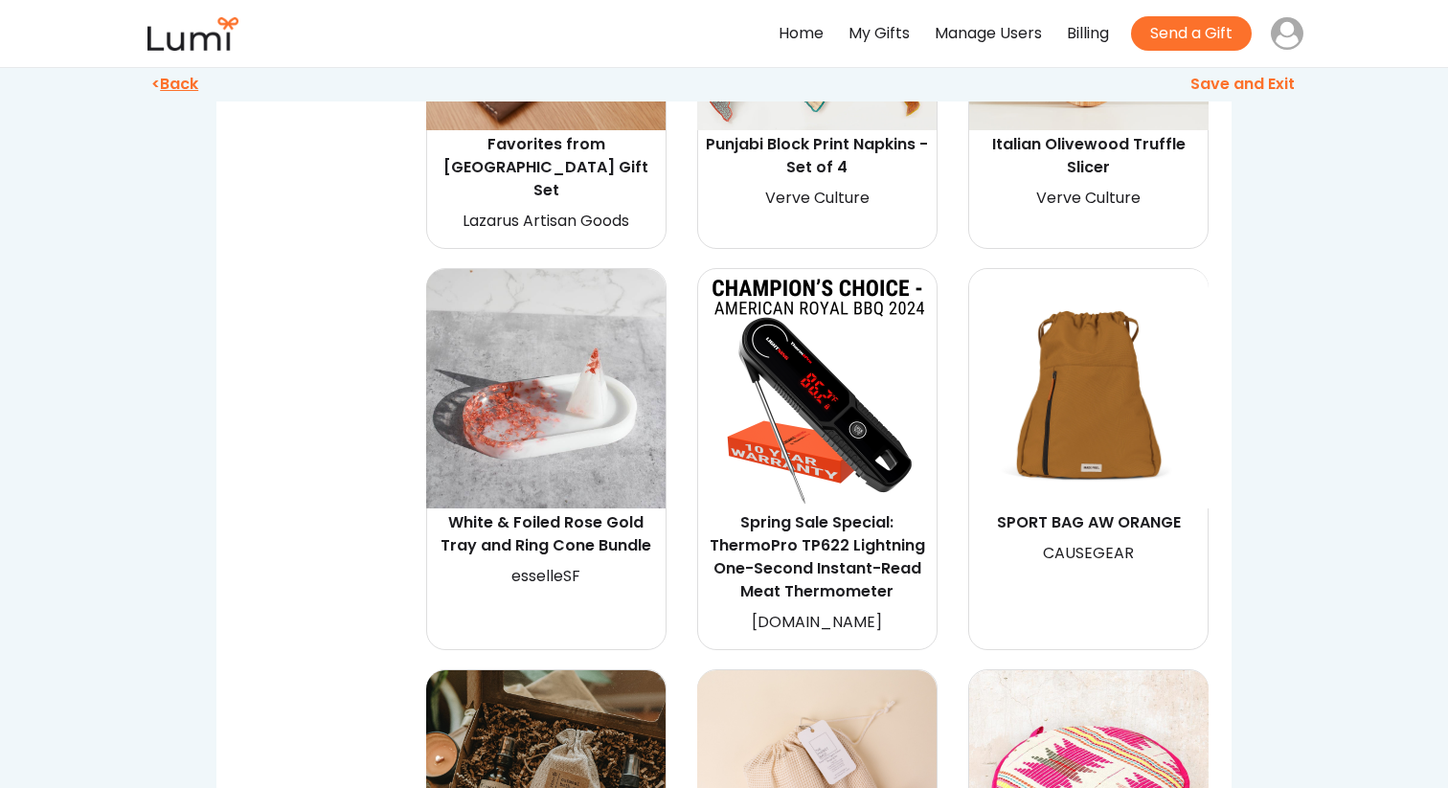
click at [852, 395] on img at bounding box center [816, 388] width 239 height 239
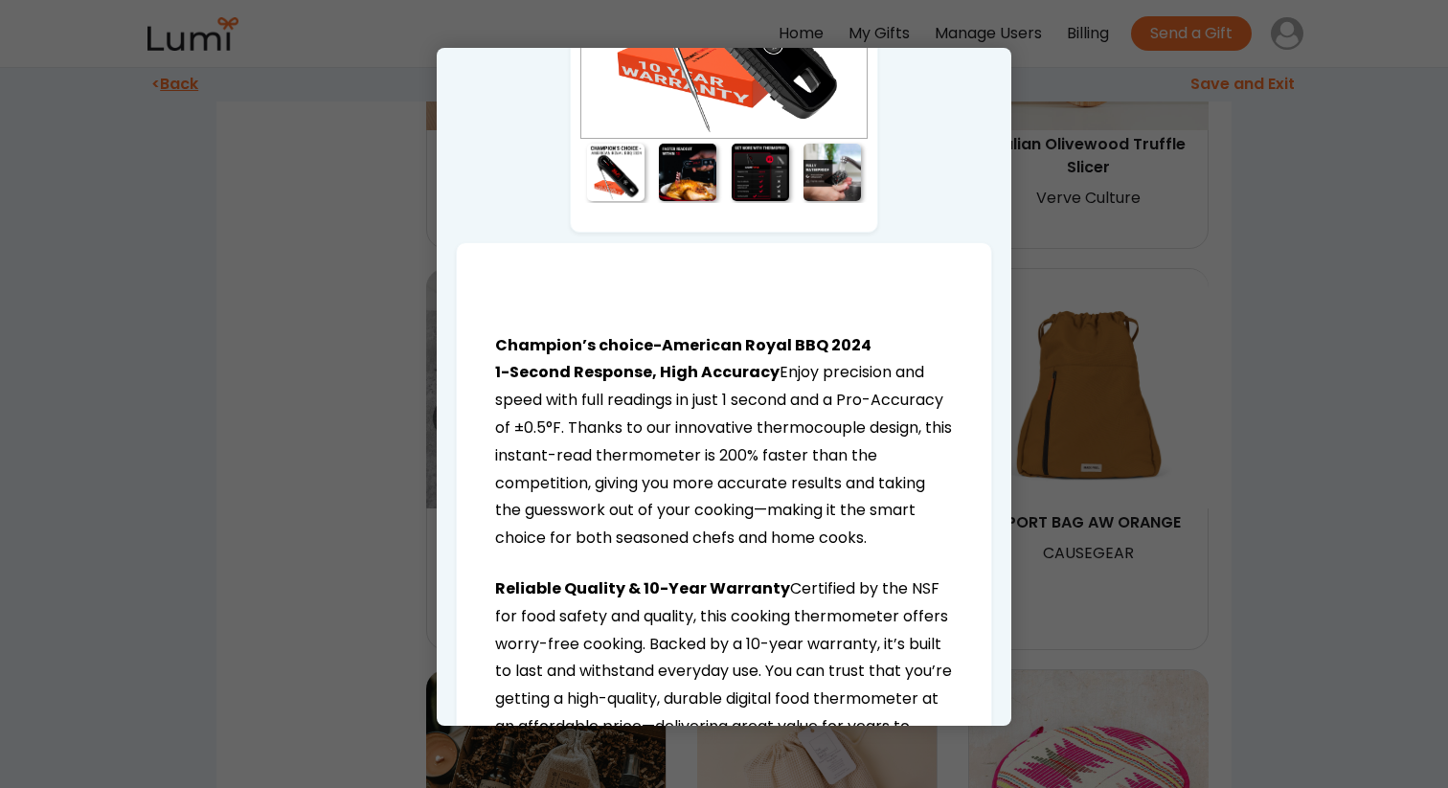
scroll to position [0, 0]
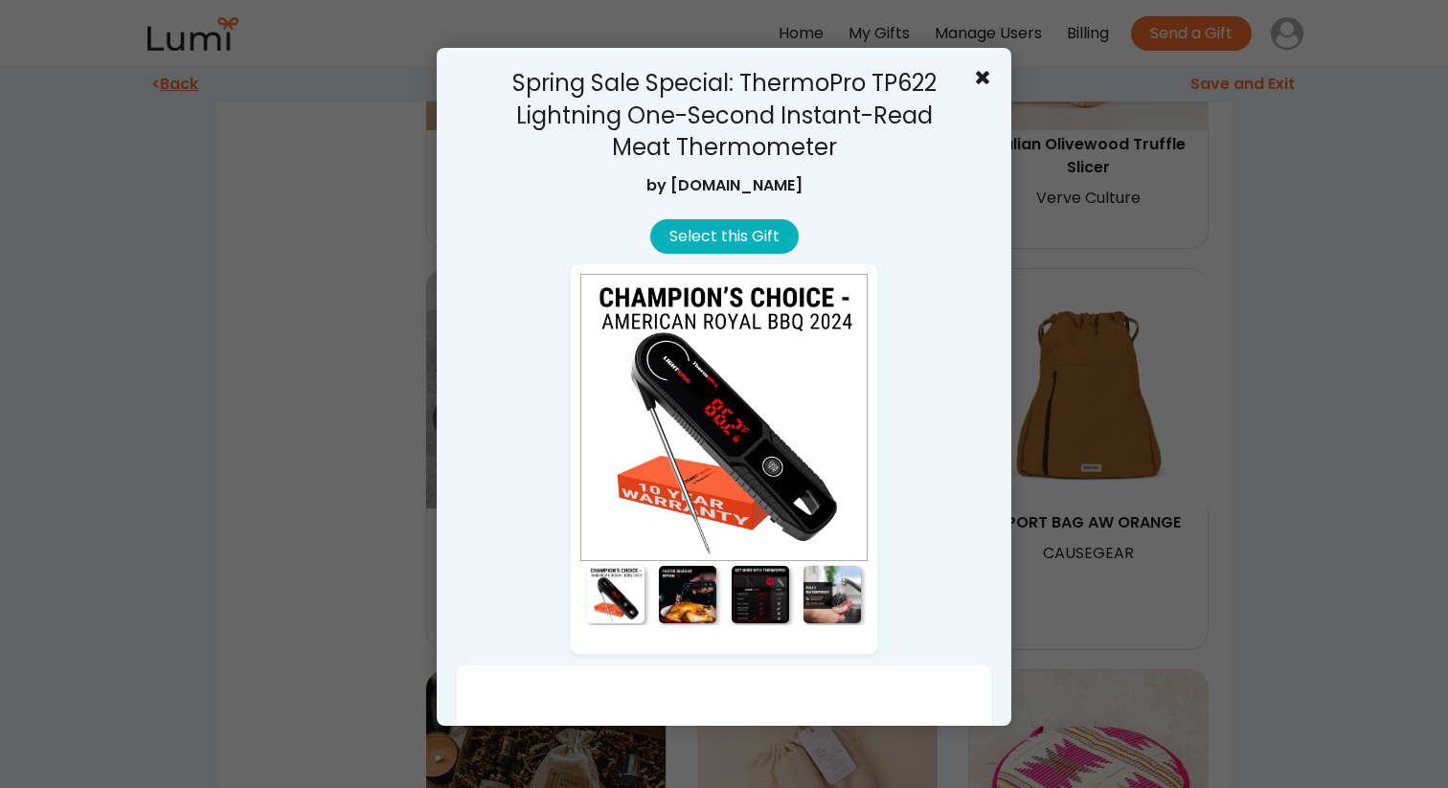
click at [694, 239] on button "Select this Gift" at bounding box center [724, 236] width 148 height 34
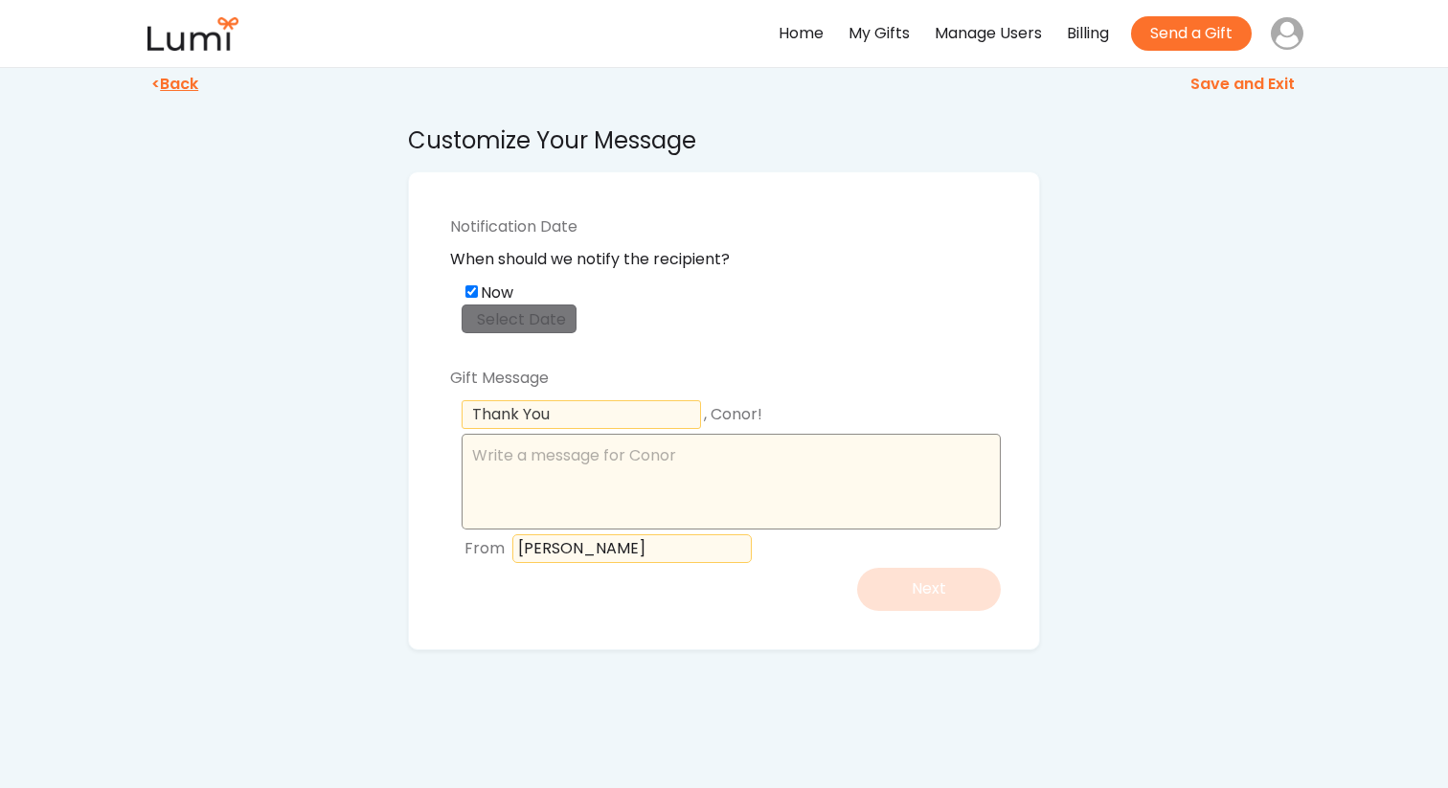
click at [591, 483] on textarea at bounding box center [731, 482] width 539 height 96
type textarea "F"
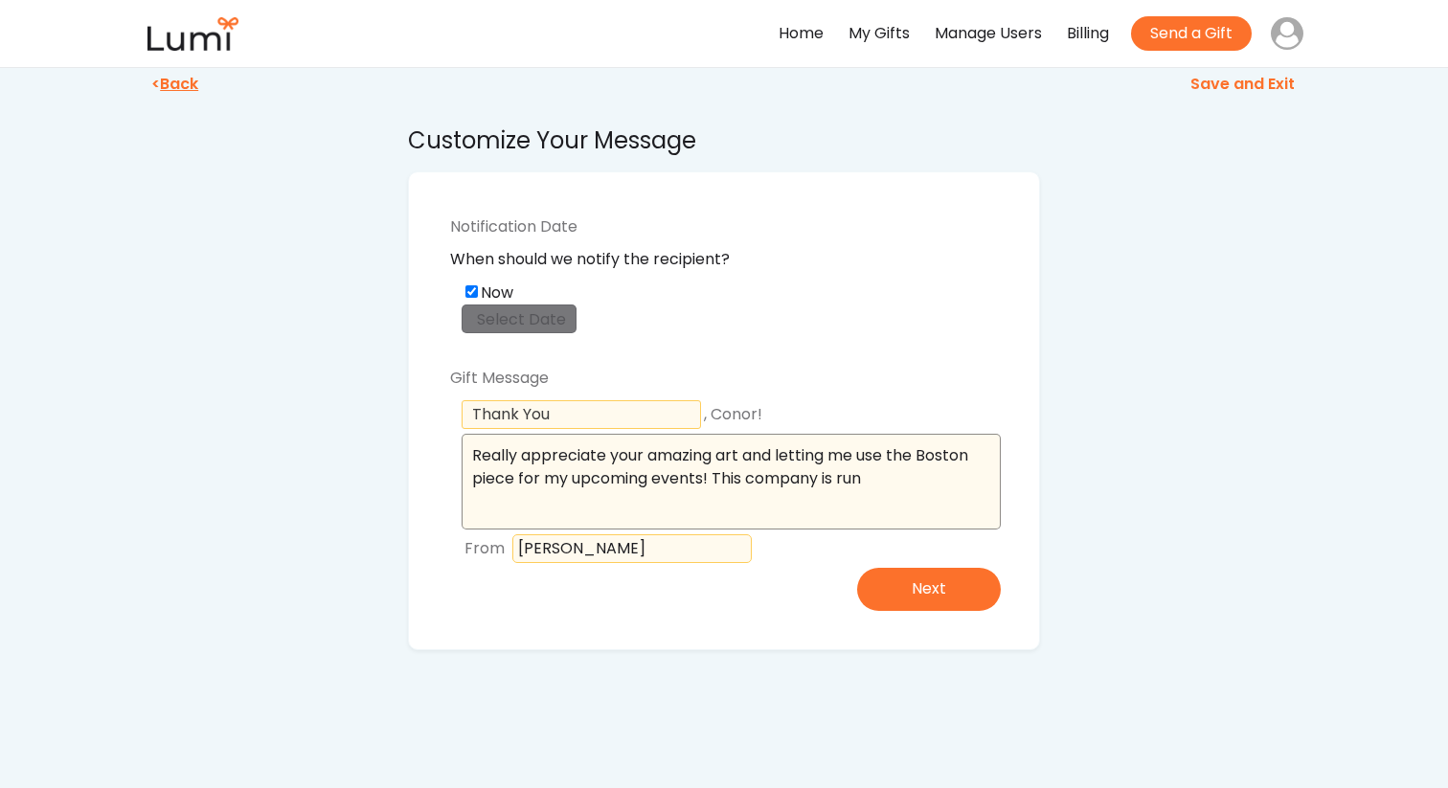
click at [748, 481] on textarea "Really appreciate your amazing art and letting me use the Boston piece for my u…" at bounding box center [731, 482] width 539 height 96
click at [923, 460] on textarea "Really appreciate your amazing art and letting me use the Boston piece for my u…" at bounding box center [731, 482] width 539 height 96
click at [923, 488] on textarea "Really appreciate your amazing art and letting me use the Boston piece for my u…" at bounding box center [731, 482] width 539 height 96
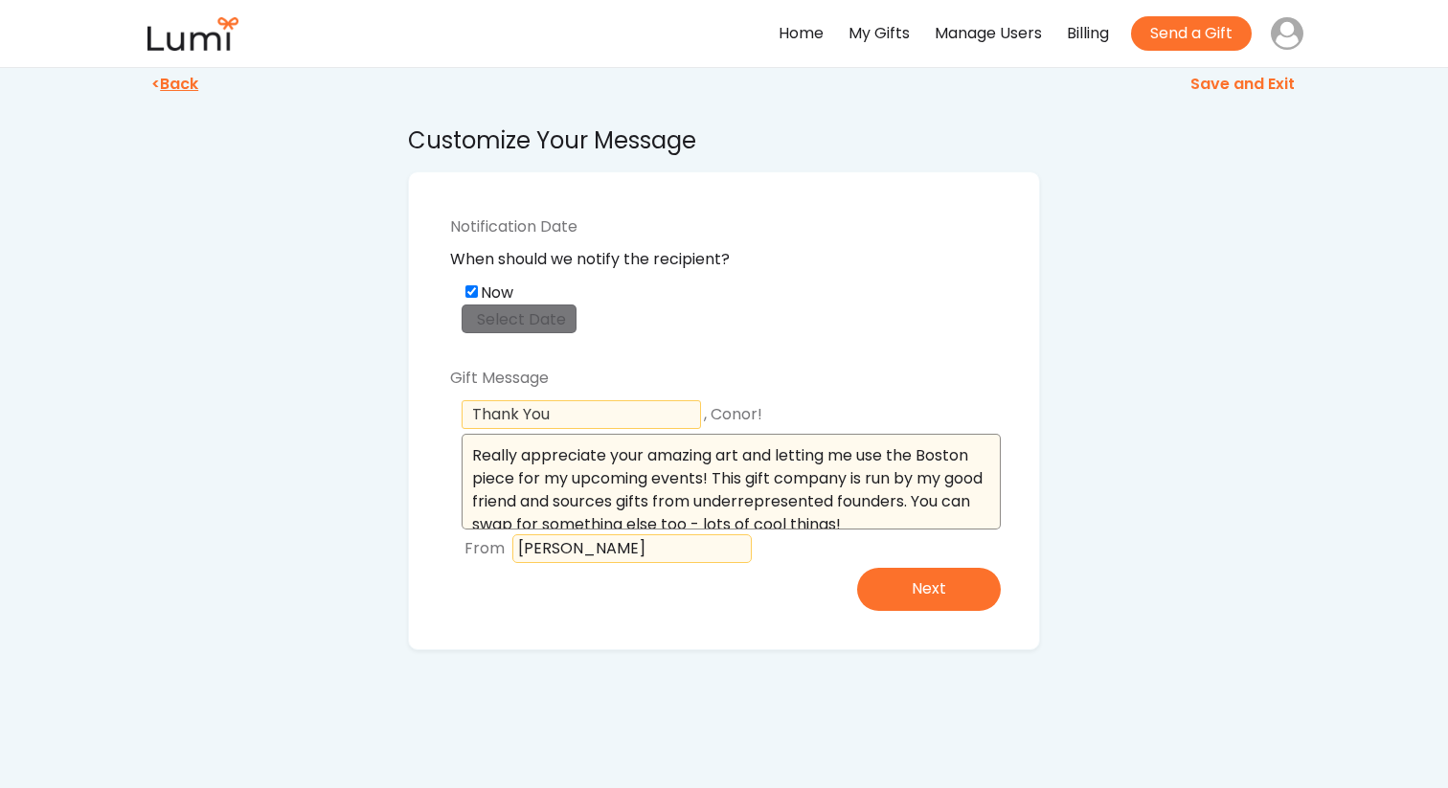
scroll to position [8, 0]
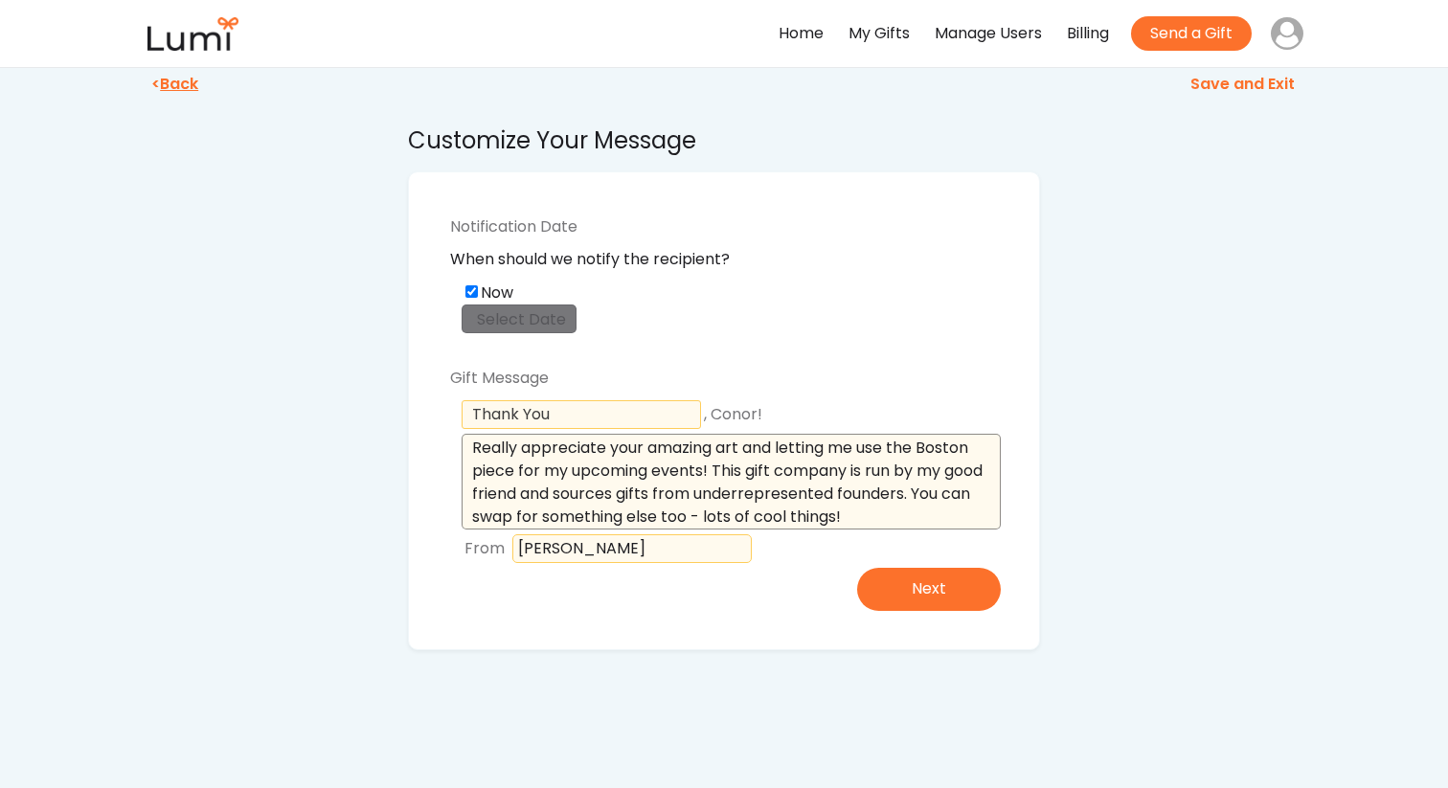
click at [521, 494] on textarea "Really appreciate your amazing art and letting me use the Boston piece for my u…" at bounding box center [731, 482] width 539 height 96
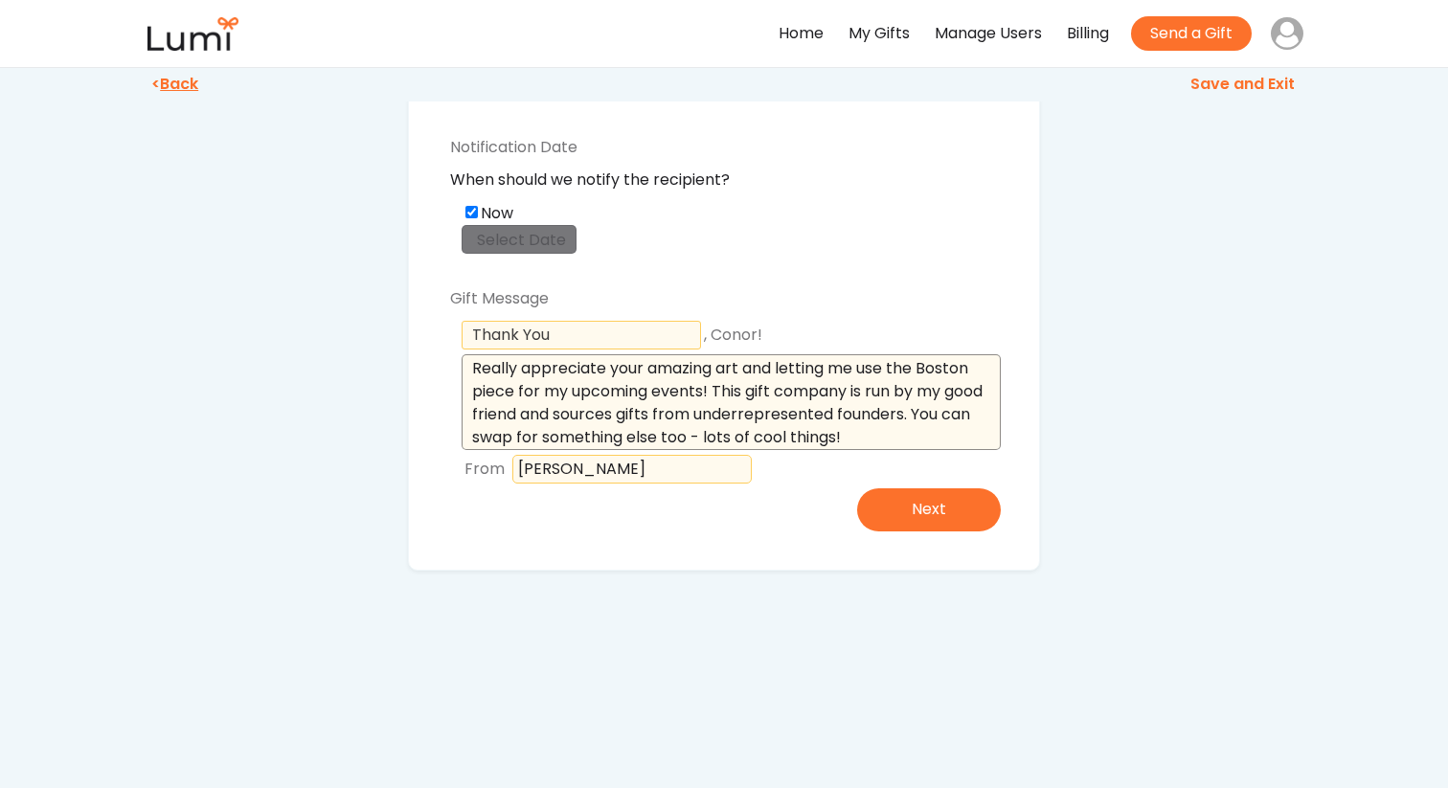
scroll to position [112, 0]
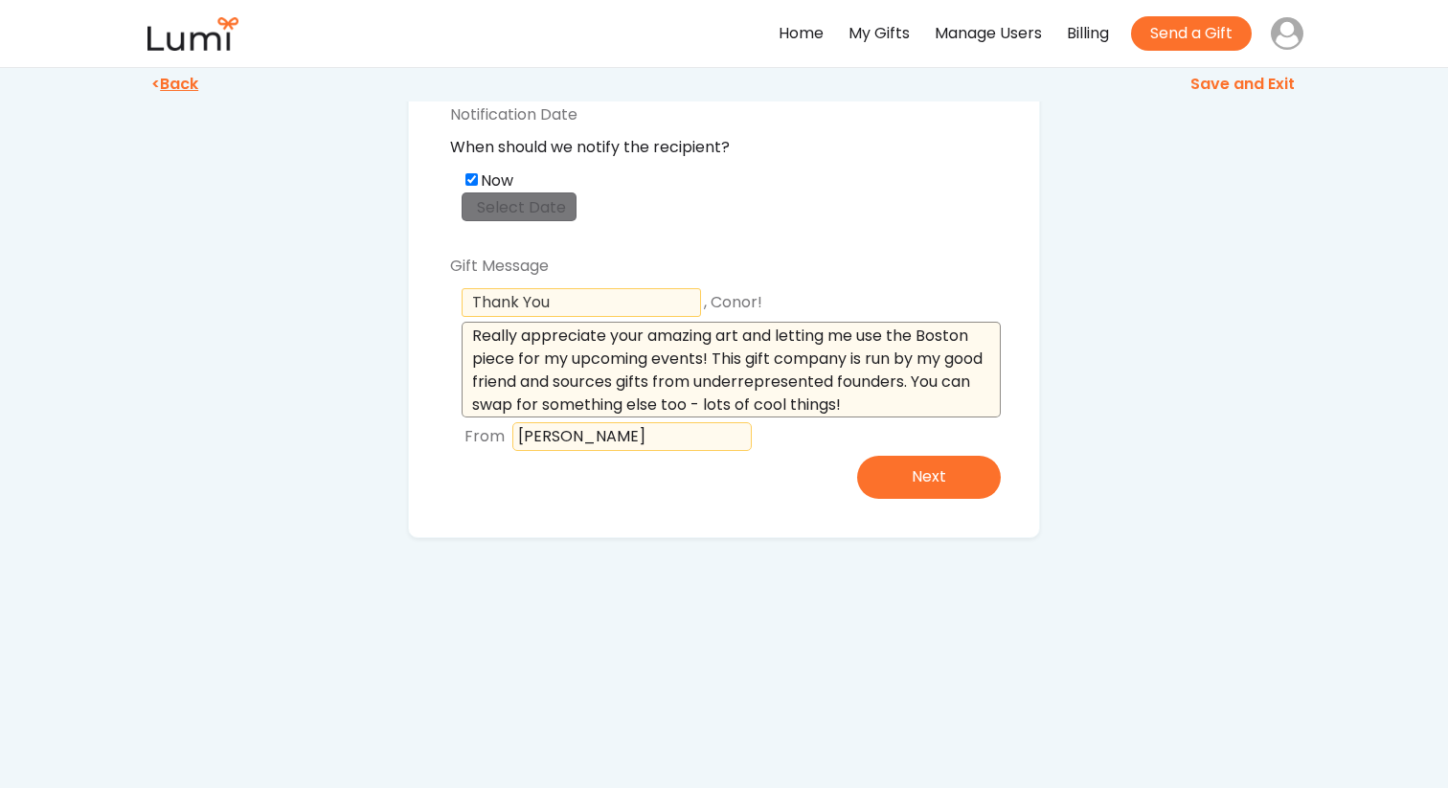
click at [698, 382] on textarea "Really appreciate your amazing art and letting me use the Boston piece for my u…" at bounding box center [731, 370] width 539 height 96
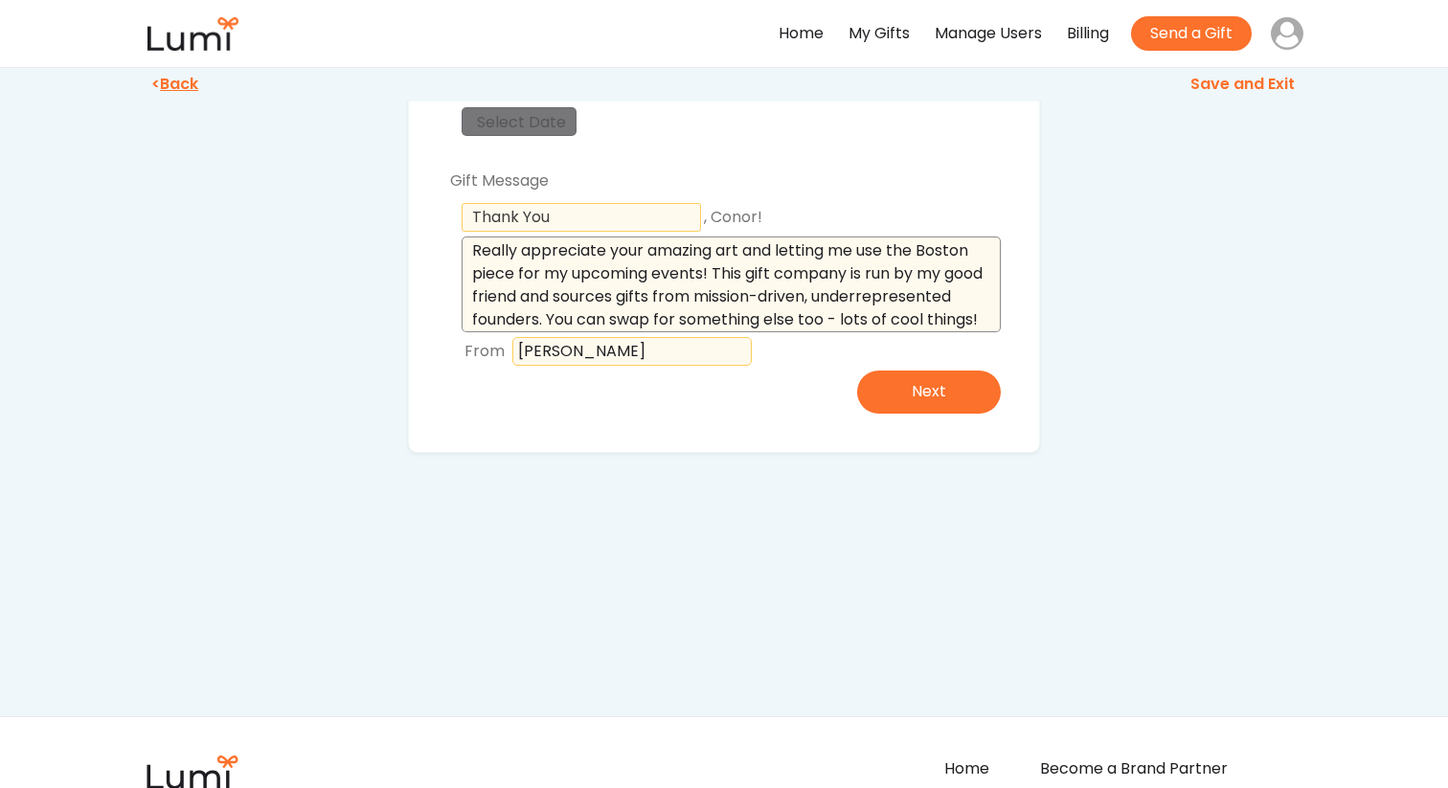
scroll to position [206, 0]
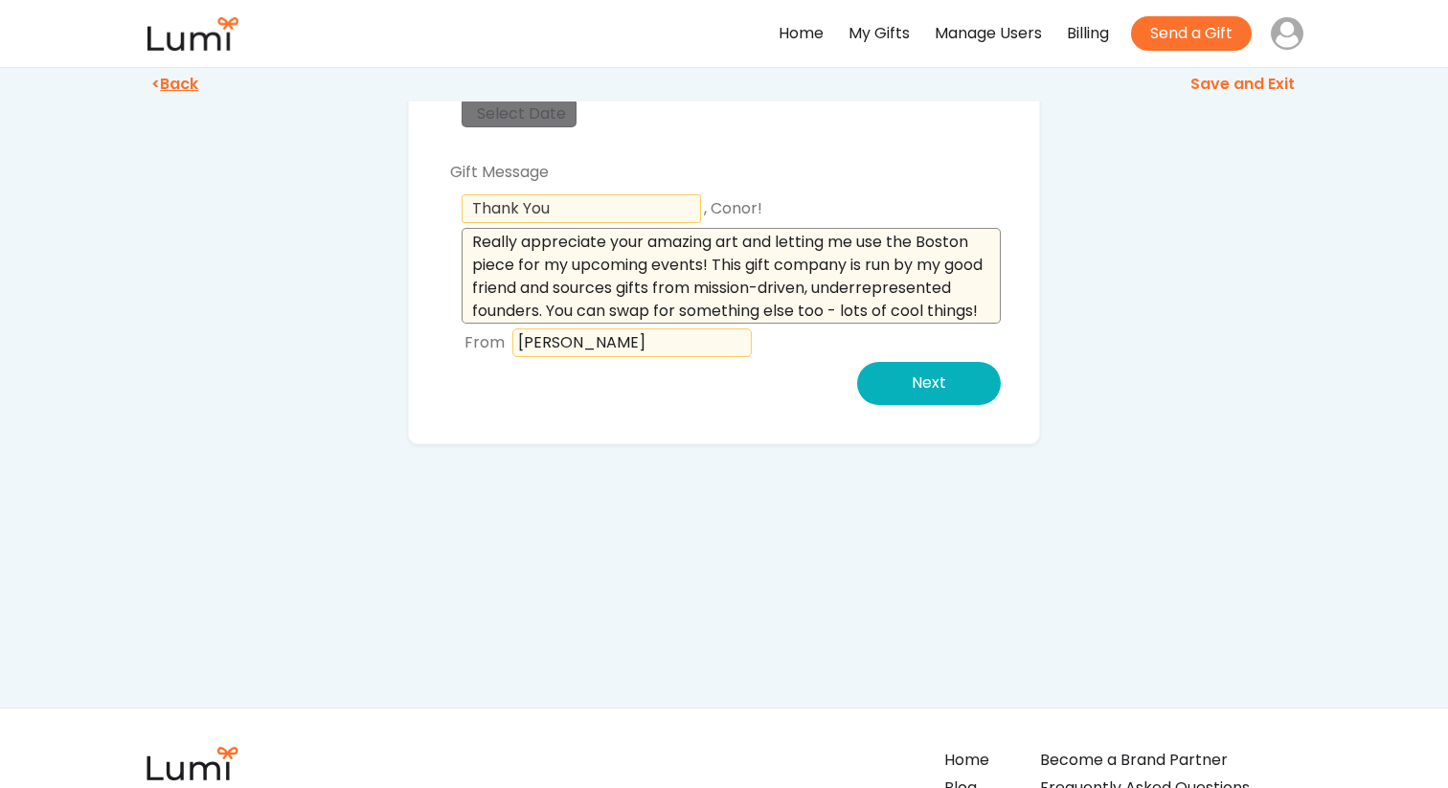
type textarea "Really appreciate your amazing art and letting me use the Boston piece for my u…"
click at [906, 384] on button "Next" at bounding box center [929, 383] width 144 height 43
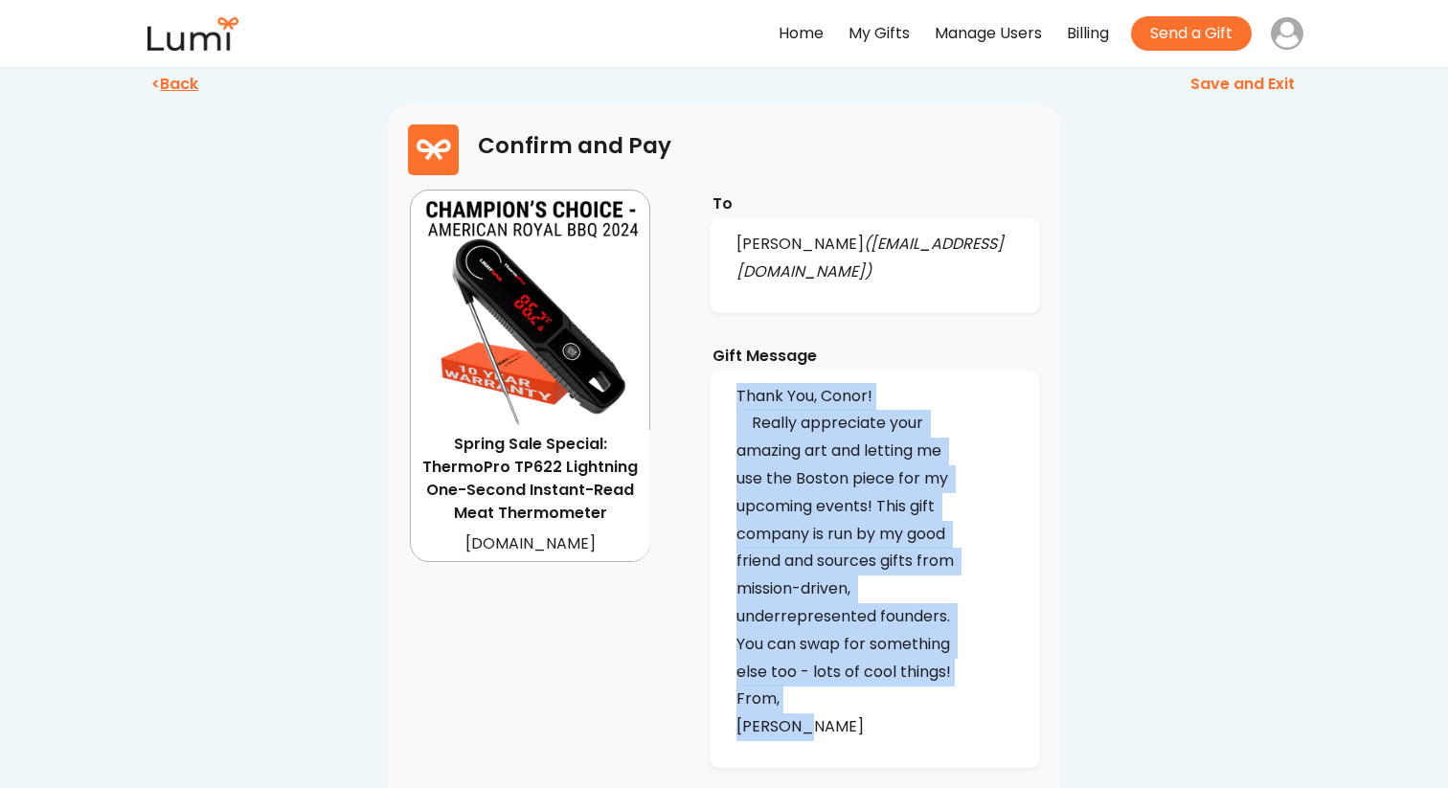
drag, startPoint x: 738, startPoint y: 390, endPoint x: 799, endPoint y: 723, distance: 338.7
click at [799, 723] on div "Thank You, Conor! Really appreciate your amazing art and letting me use the Bos…" at bounding box center [854, 562] width 234 height 358
copy div "Thank You, Conor! Really appreciate your amazing art and letting me use the Bos…"
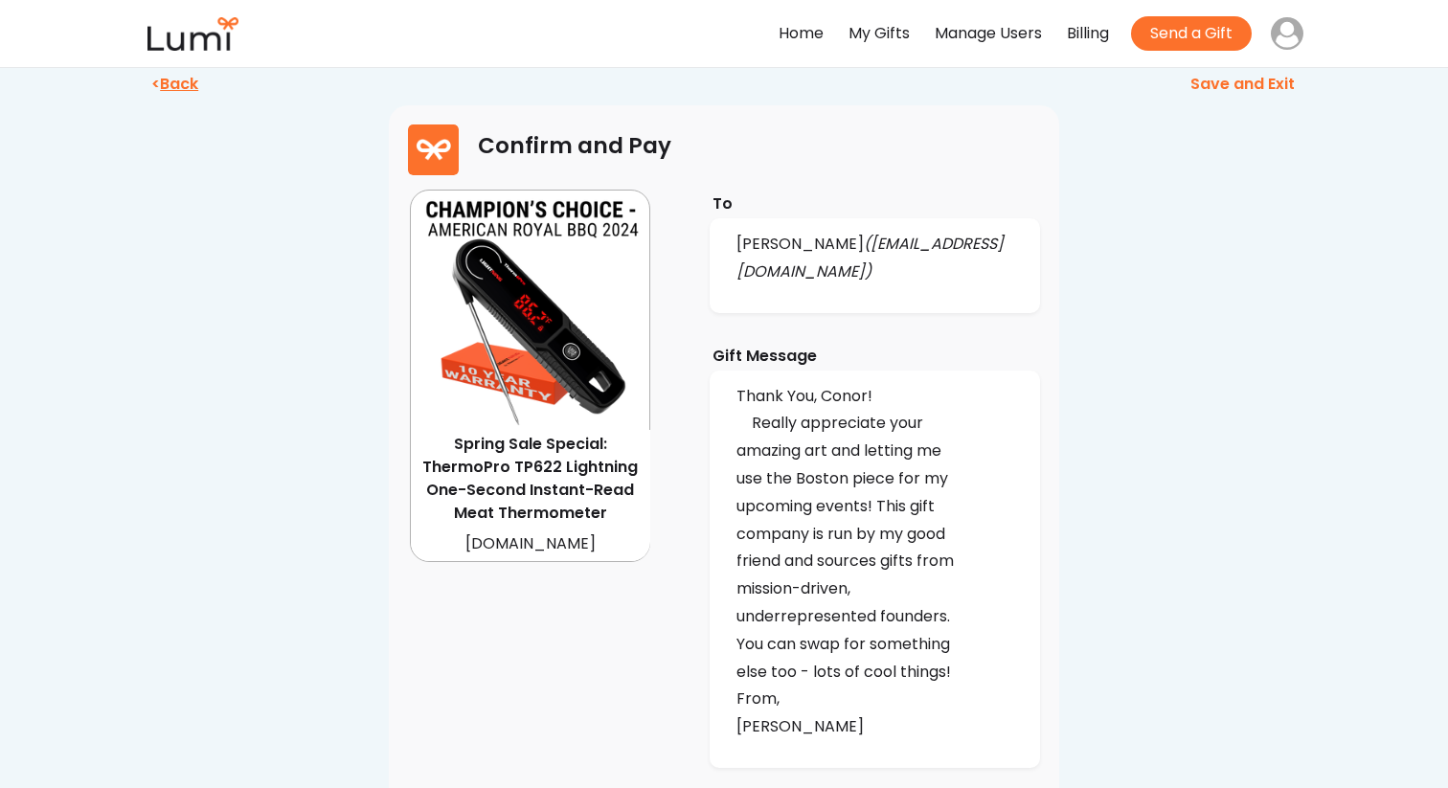
click at [183, 81] on u "Back" at bounding box center [179, 84] width 38 height 22
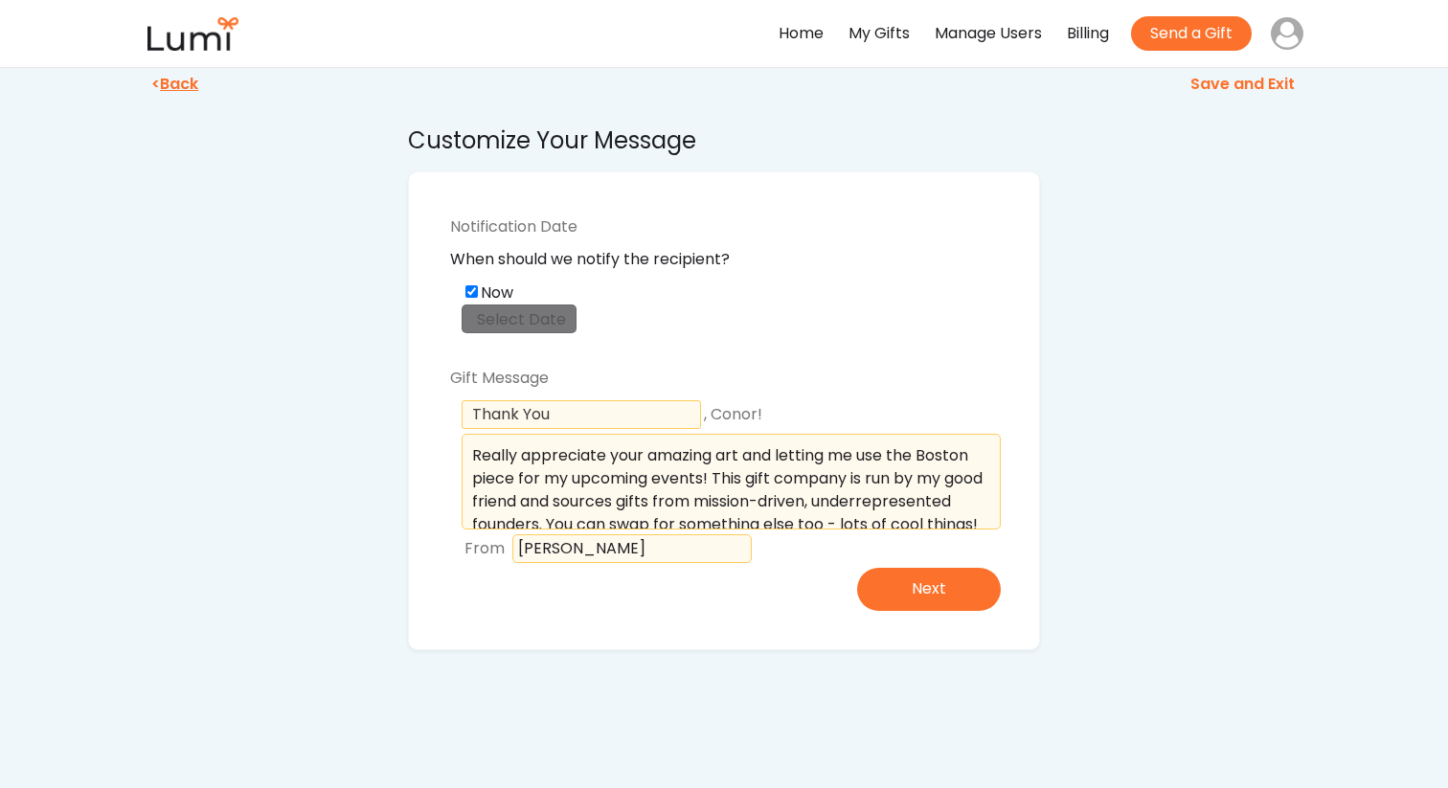
click at [175, 89] on u "Back" at bounding box center [179, 84] width 38 height 22
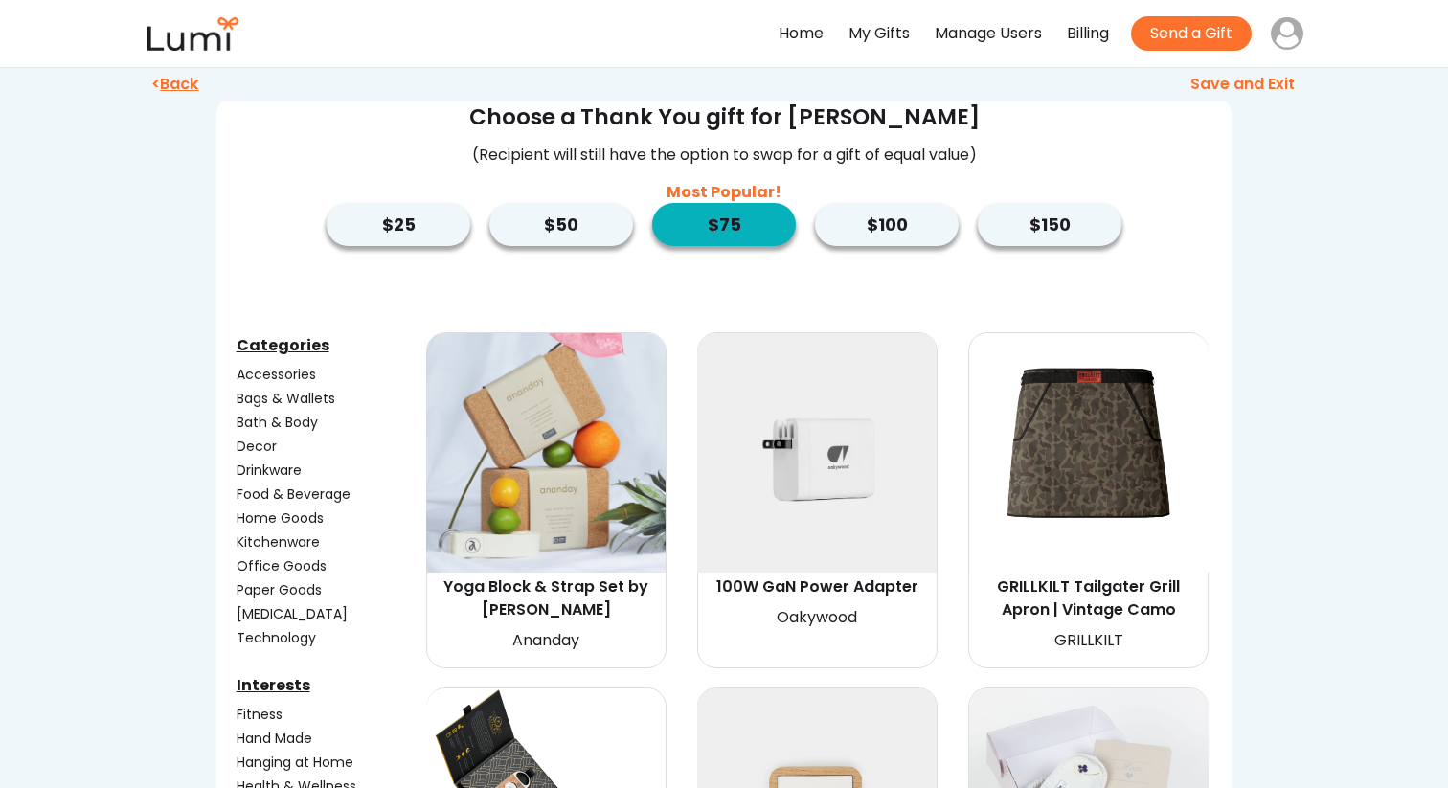
click at [595, 245] on button "$50" at bounding box center [561, 224] width 144 height 43
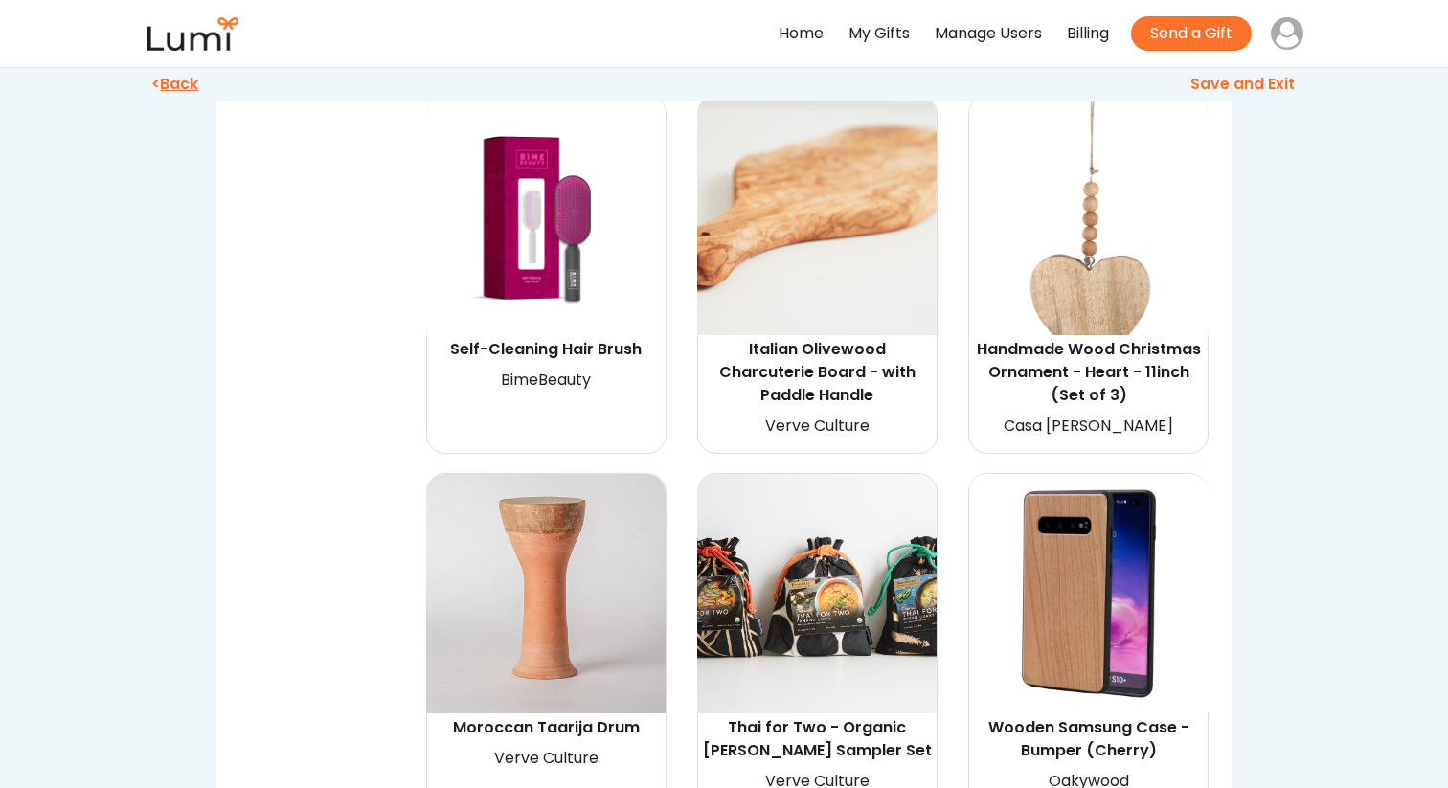
scroll to position [3141, 0]
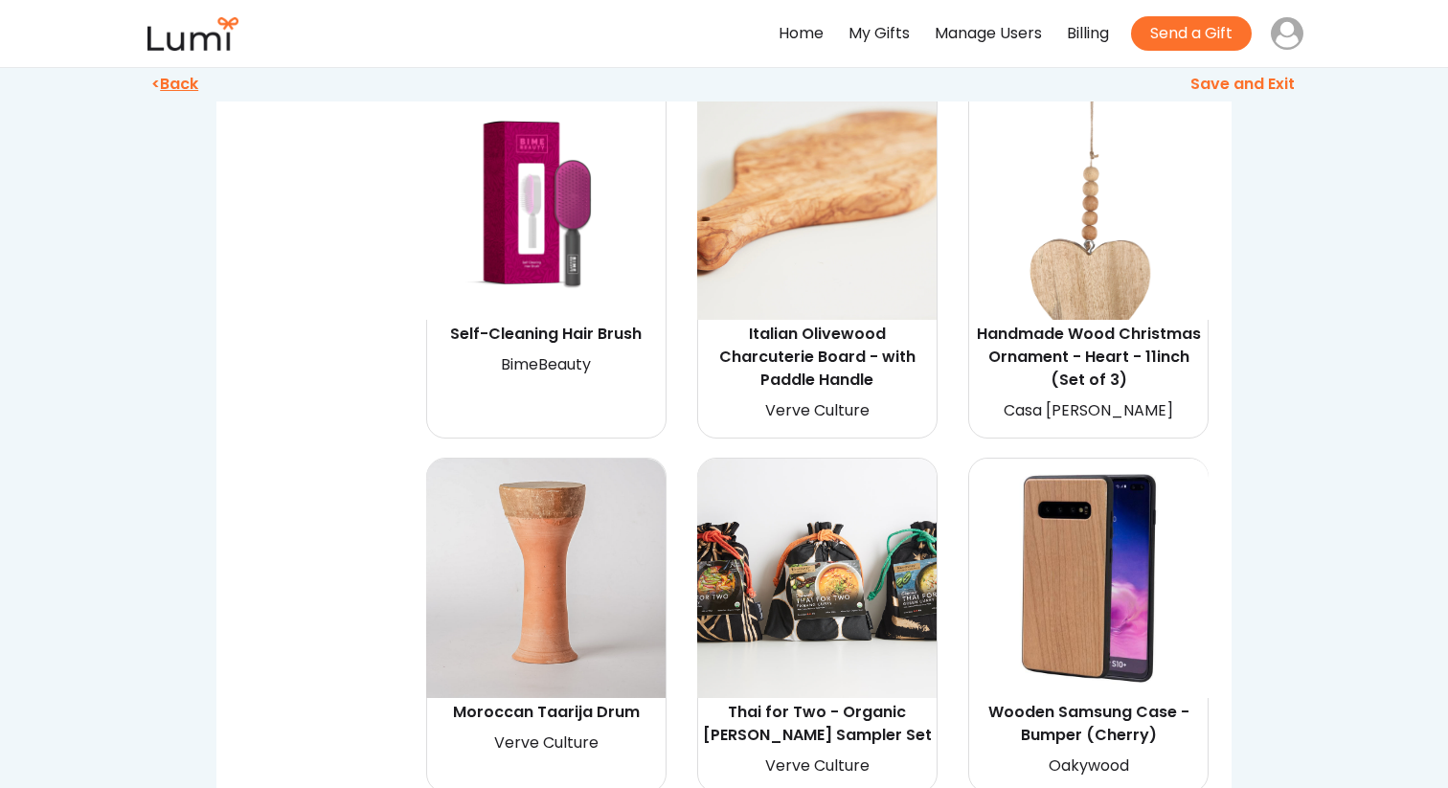
click at [803, 271] on img at bounding box center [816, 199] width 239 height 239
select select "{"_class":"StaticObject","data":{"_[URL][DOMAIN_NAME]":"gid://shopify/ProductVa…"
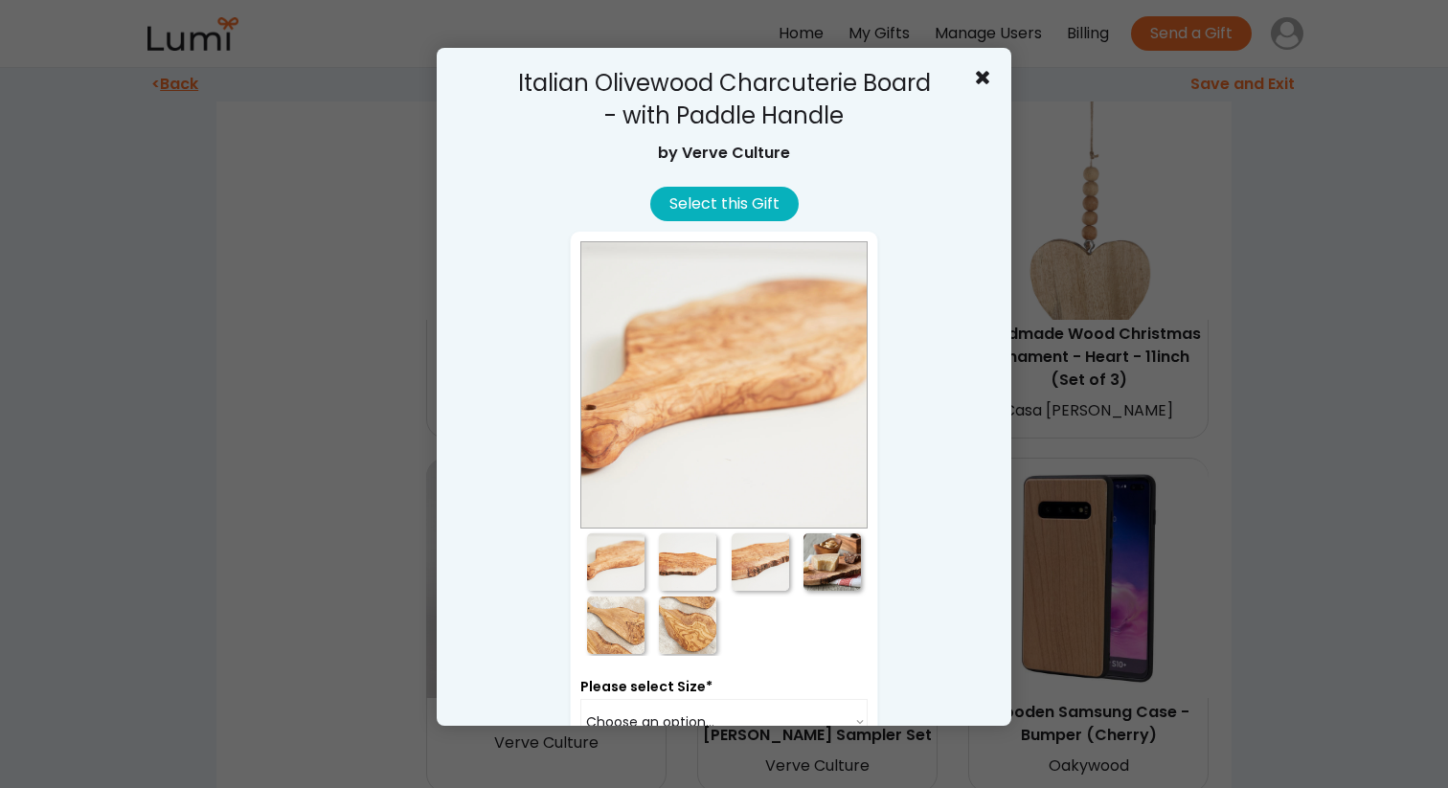
click at [745, 210] on button "Select this Gift" at bounding box center [724, 204] width 148 height 34
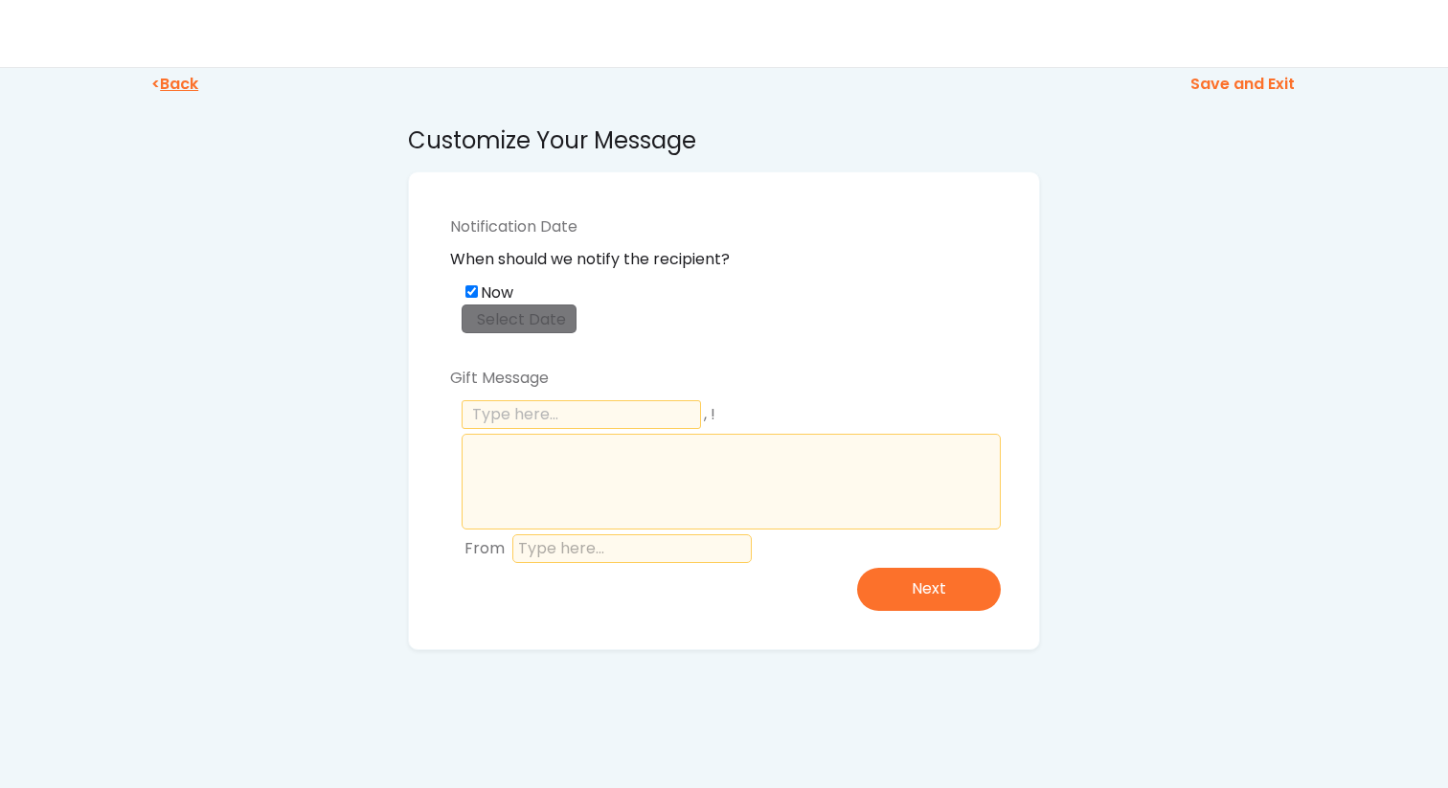
type input "Thank You"
type textarea "Really appreciate your amazing art and letting me use the Boston piece for my u…"
type input "[PERSON_NAME]"
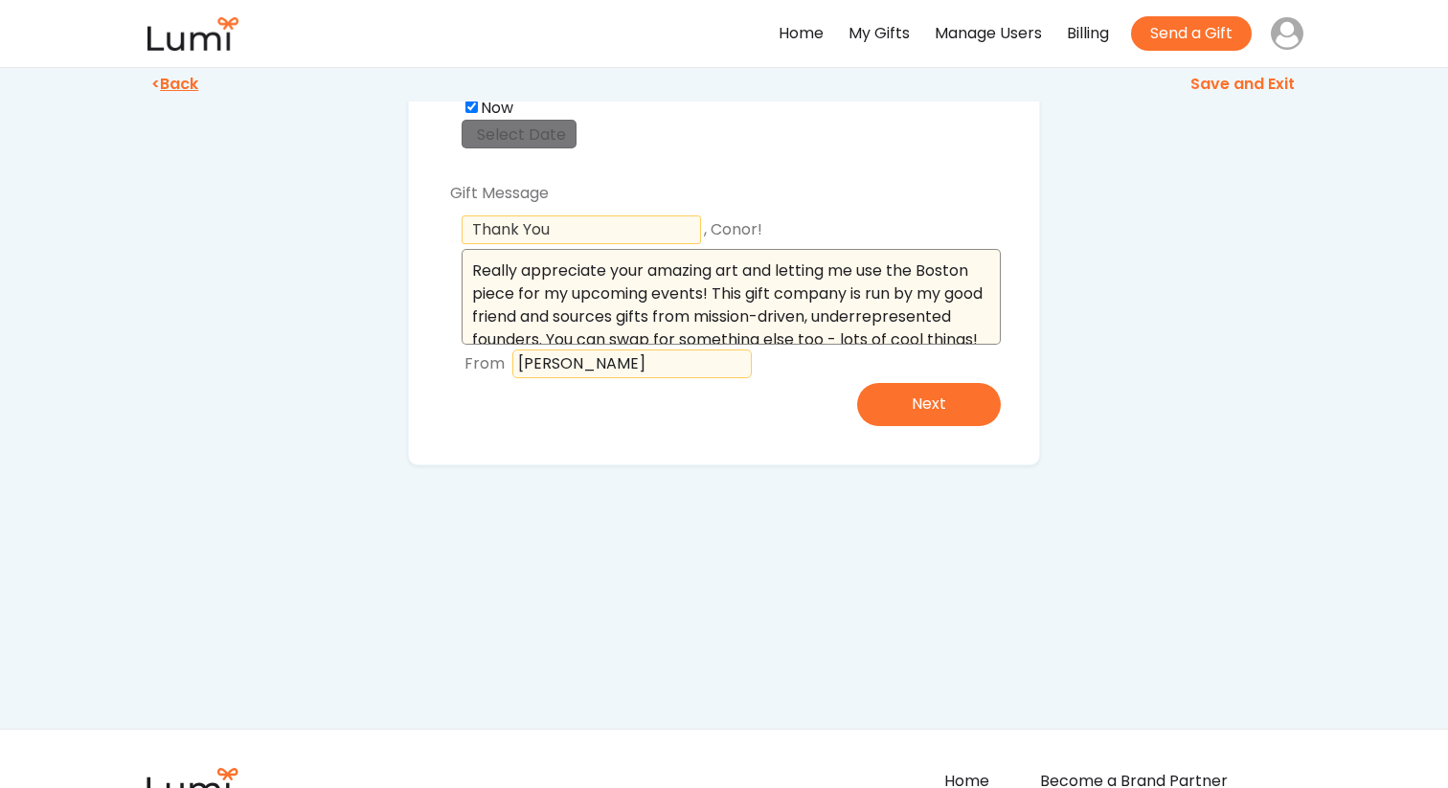
scroll to position [8, 0]
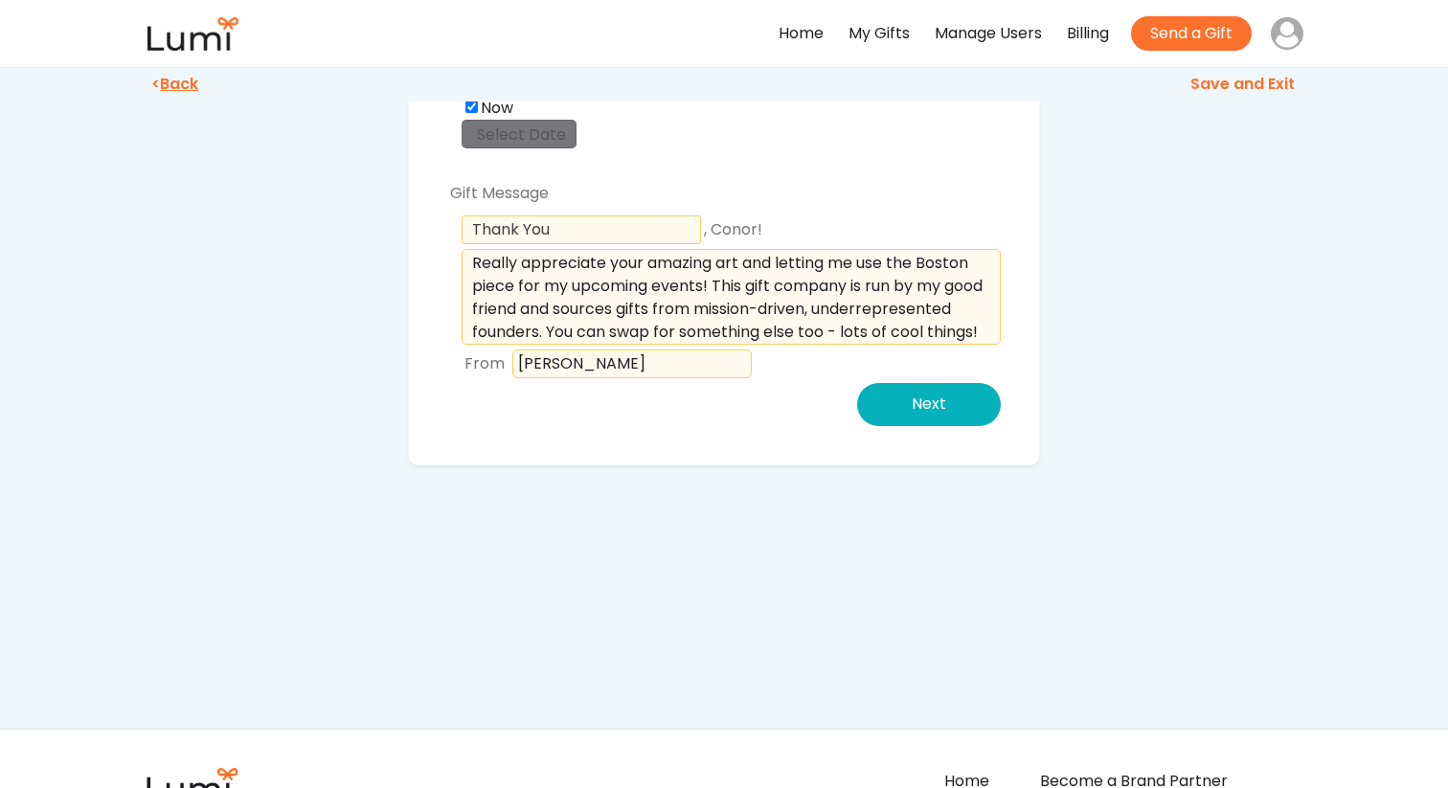
click at [936, 417] on button "Next" at bounding box center [929, 404] width 144 height 43
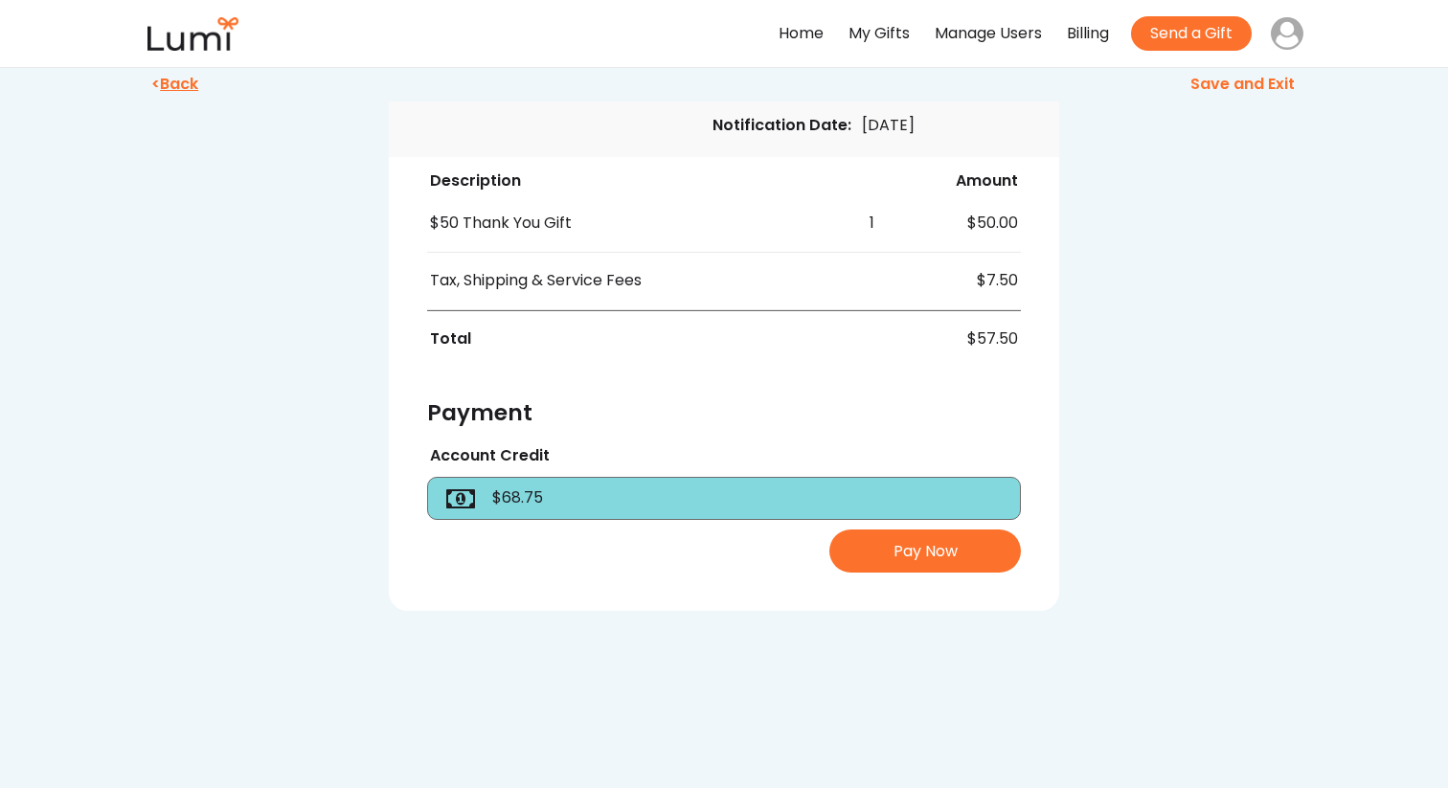
scroll to position [698, 0]
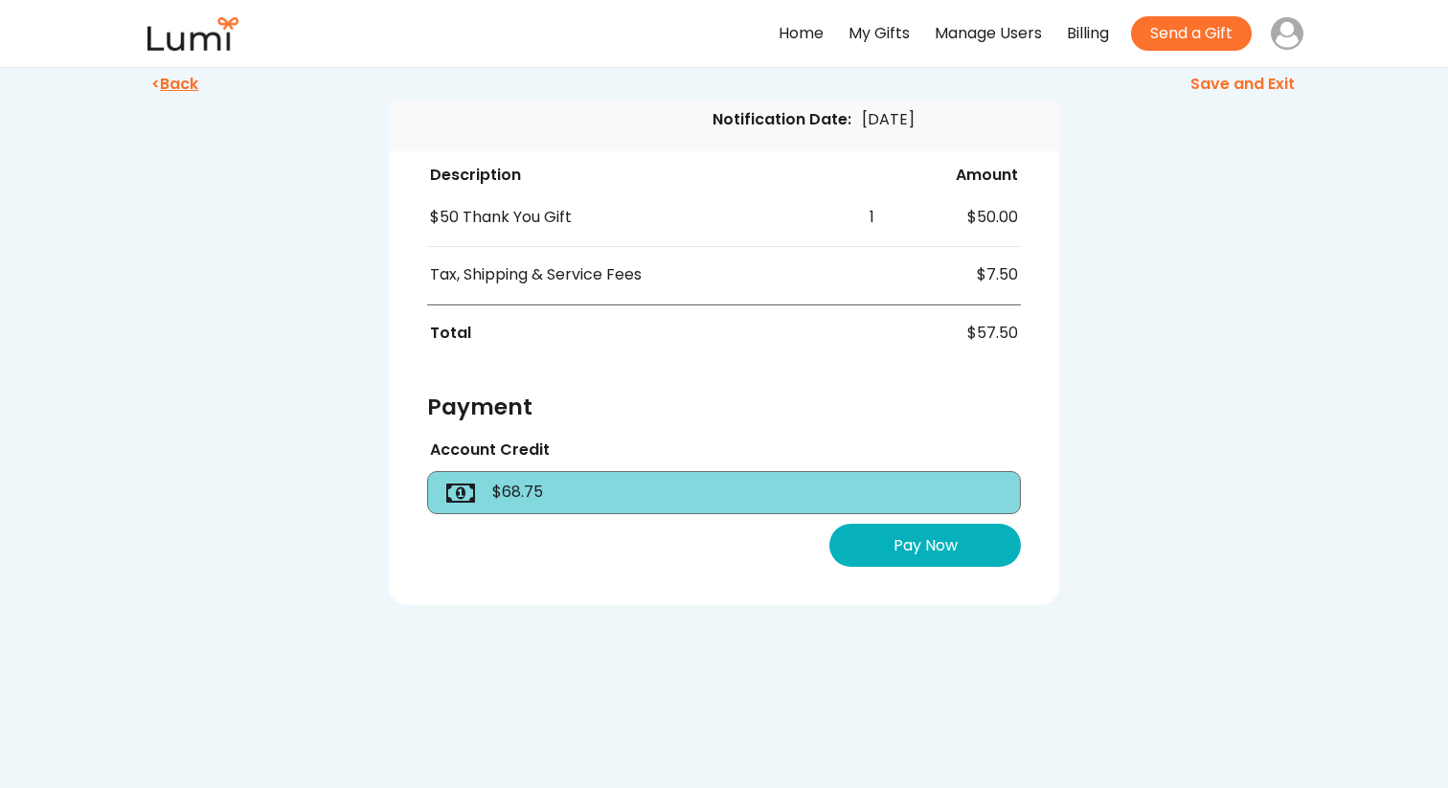
click at [956, 534] on button "Pay Now" at bounding box center [925, 545] width 192 height 43
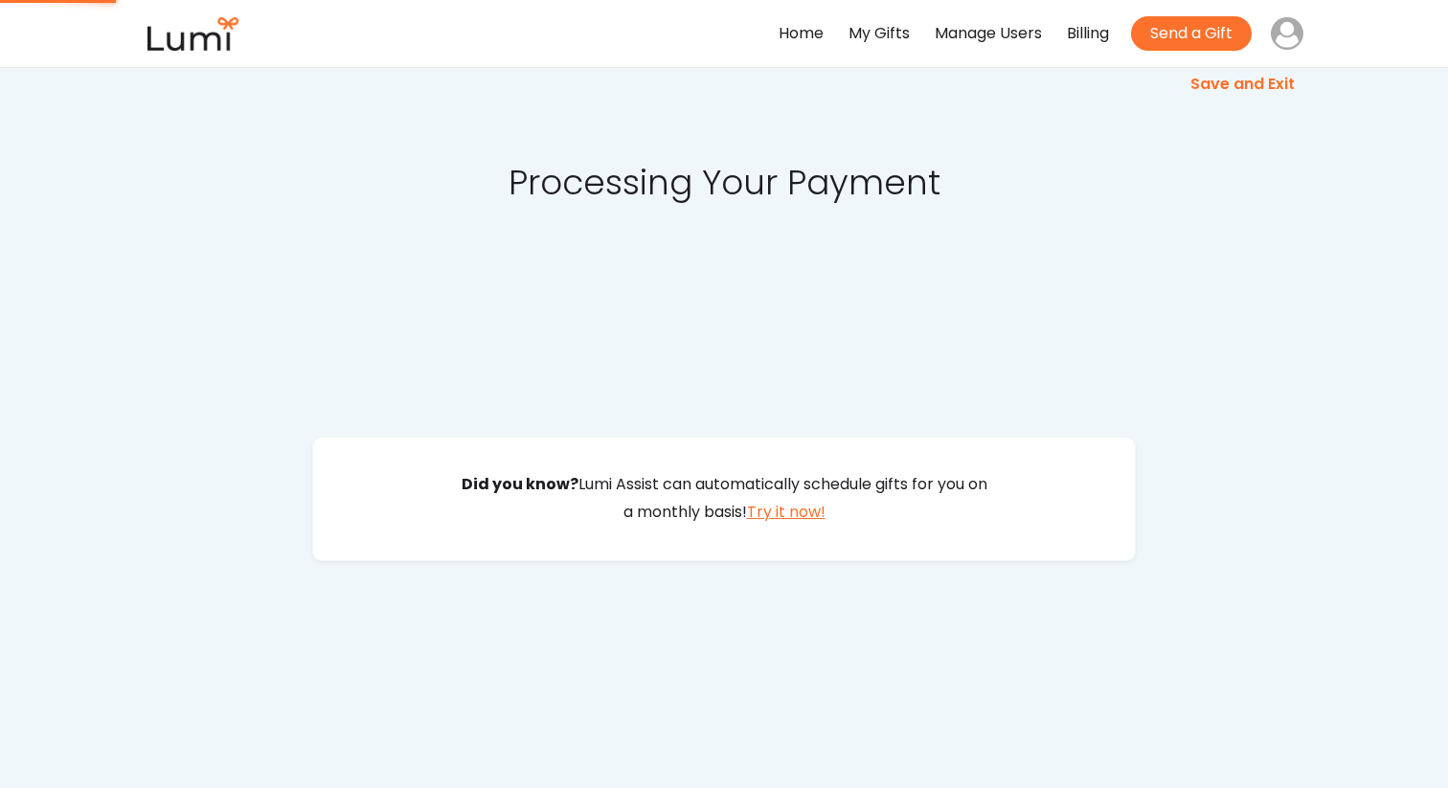
scroll to position [0, 0]
